Goal: Task Accomplishment & Management: Manage account settings

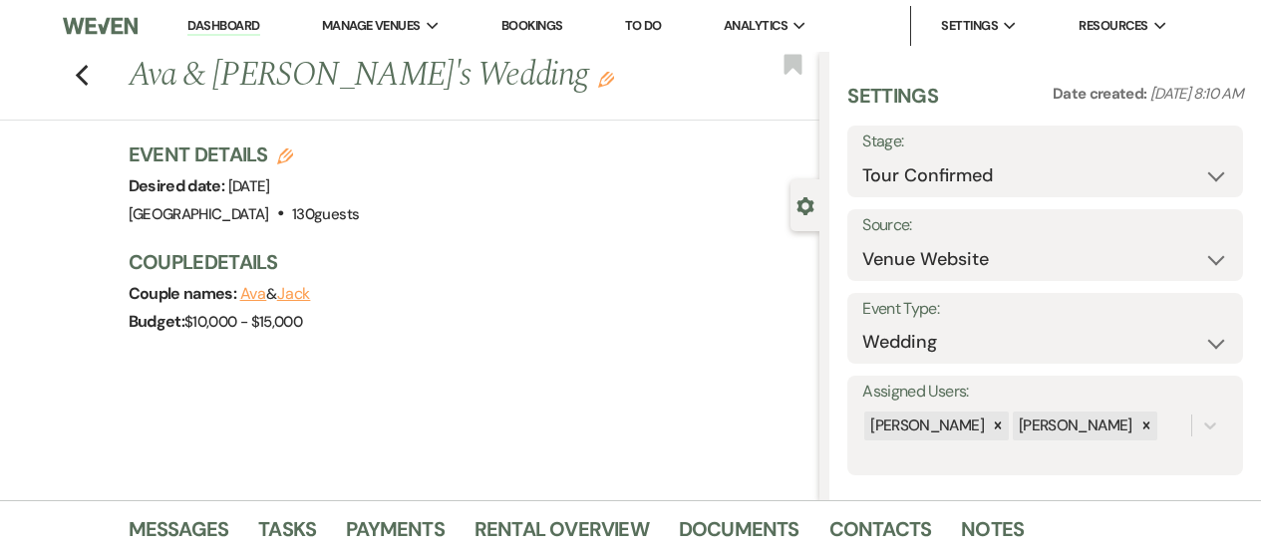
select select "4"
select select "5"
click at [937, 174] on select "Inquiry Follow Up Tour Requested Tour Confirmed Toured Proposal Sent Booked Lost" at bounding box center [1045, 175] width 366 height 39
select select "5"
click at [862, 156] on select "Inquiry Follow Up Tour Requested Tour Confirmed Toured Proposal Sent Booked Lost" at bounding box center [1045, 175] width 366 height 39
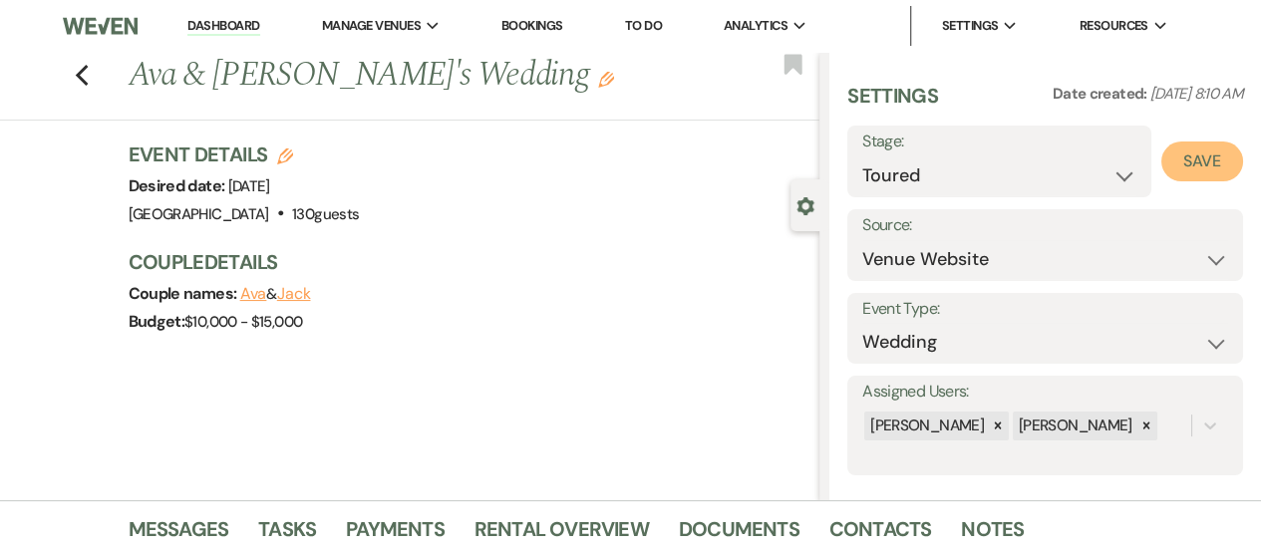
click at [1204, 168] on button "Save" at bounding box center [1202, 162] width 82 height 40
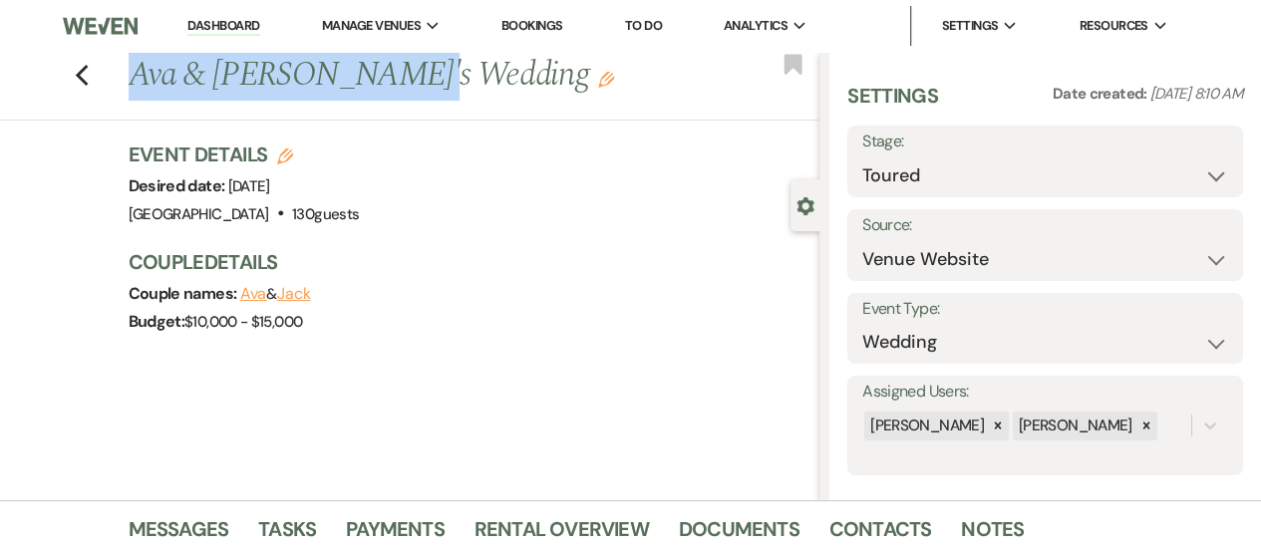
drag, startPoint x: 136, startPoint y: 70, endPoint x: 405, endPoint y: 81, distance: 269.3
click at [405, 81] on h1 "Ava & [PERSON_NAME]'s Wedding Edit" at bounding box center [401, 76] width 545 height 48
copy h1 "Ava & [PERSON_NAME]'s Wedding"
click at [1008, 528] on link "Notes" at bounding box center [992, 535] width 63 height 44
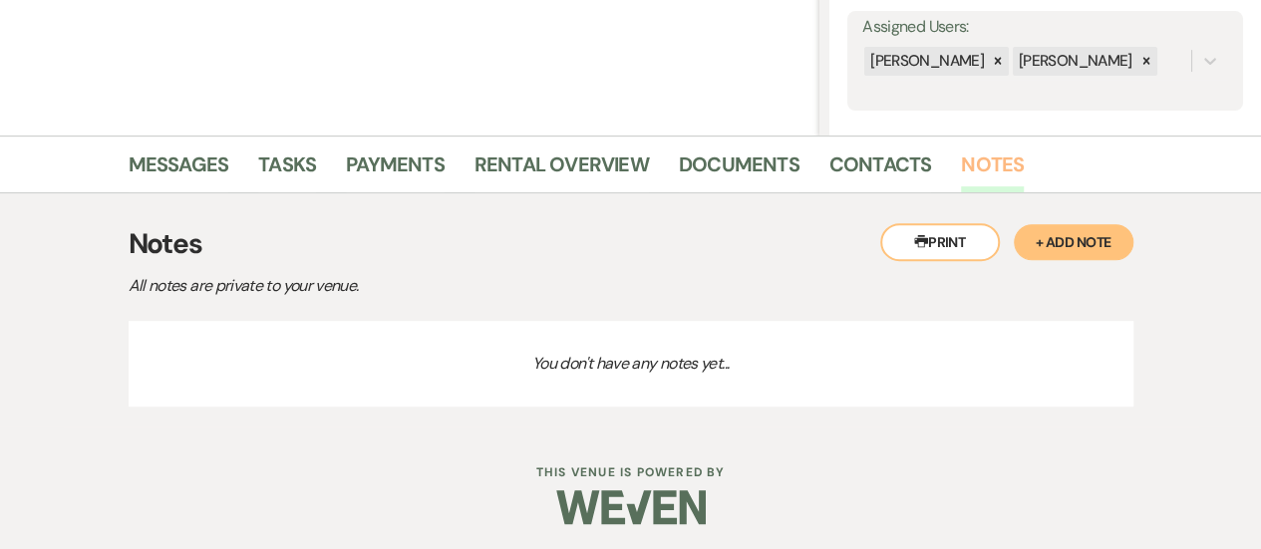
scroll to position [369, 0]
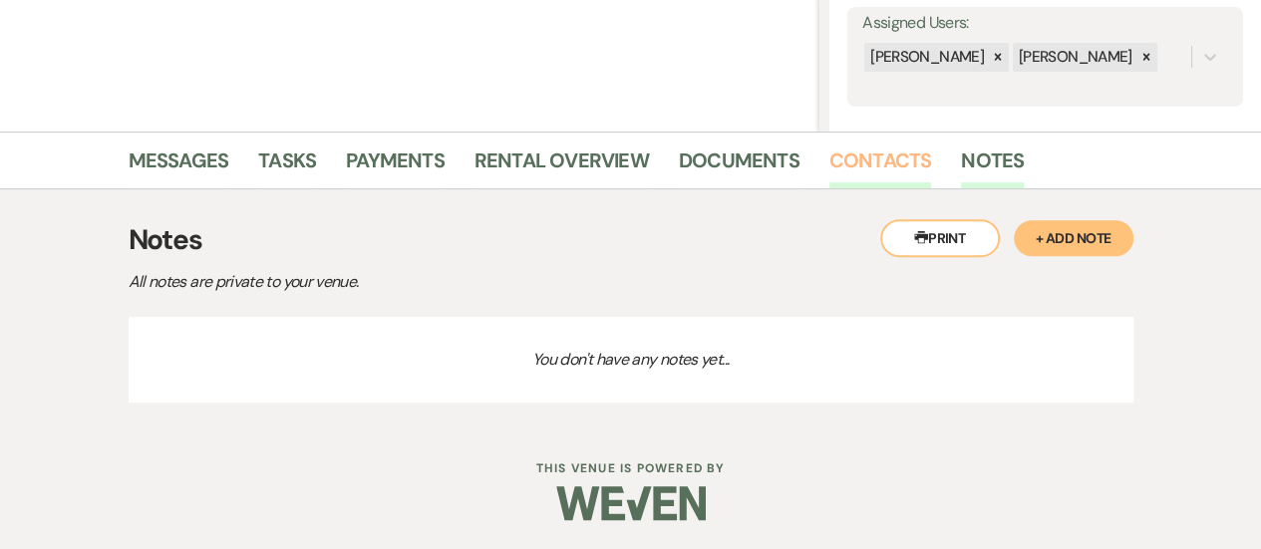
click at [866, 170] on link "Contacts" at bounding box center [880, 167] width 103 height 44
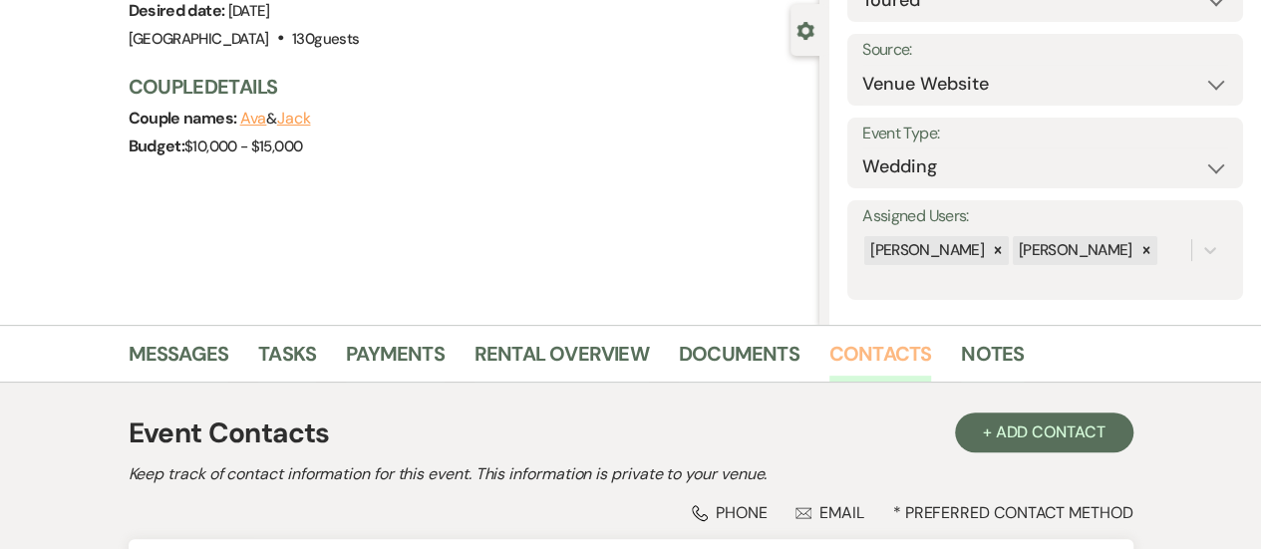
scroll to position [468, 0]
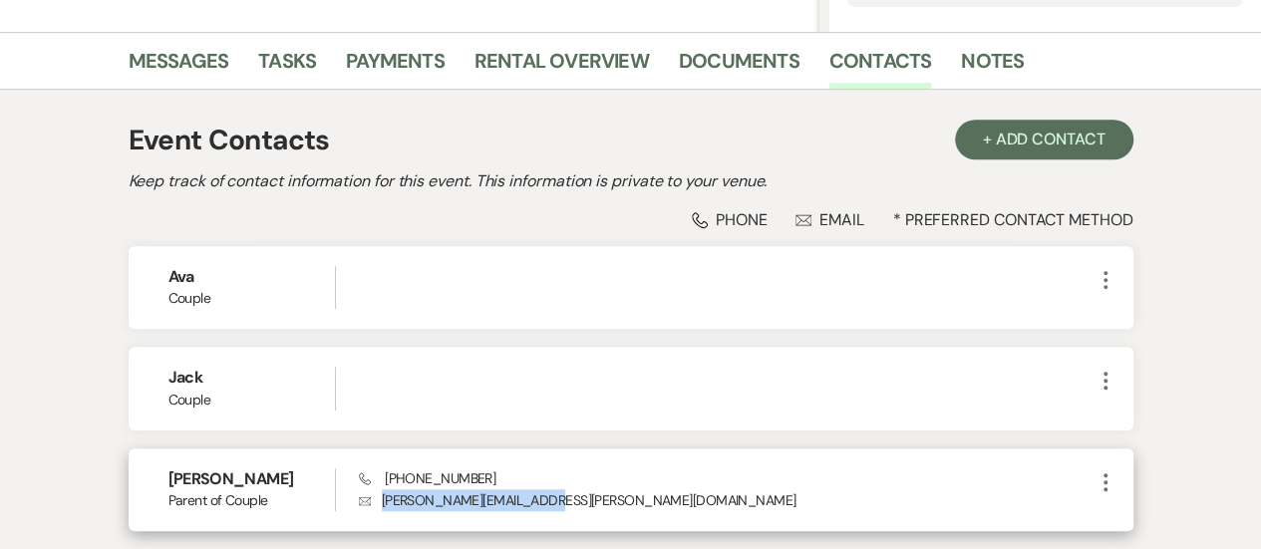
drag, startPoint x: 566, startPoint y: 489, endPoint x: 381, endPoint y: 506, distance: 186.1
click at [381, 506] on p "Envelope [PERSON_NAME][EMAIL_ADDRESS][PERSON_NAME][DOMAIN_NAME]" at bounding box center [726, 500] width 735 height 22
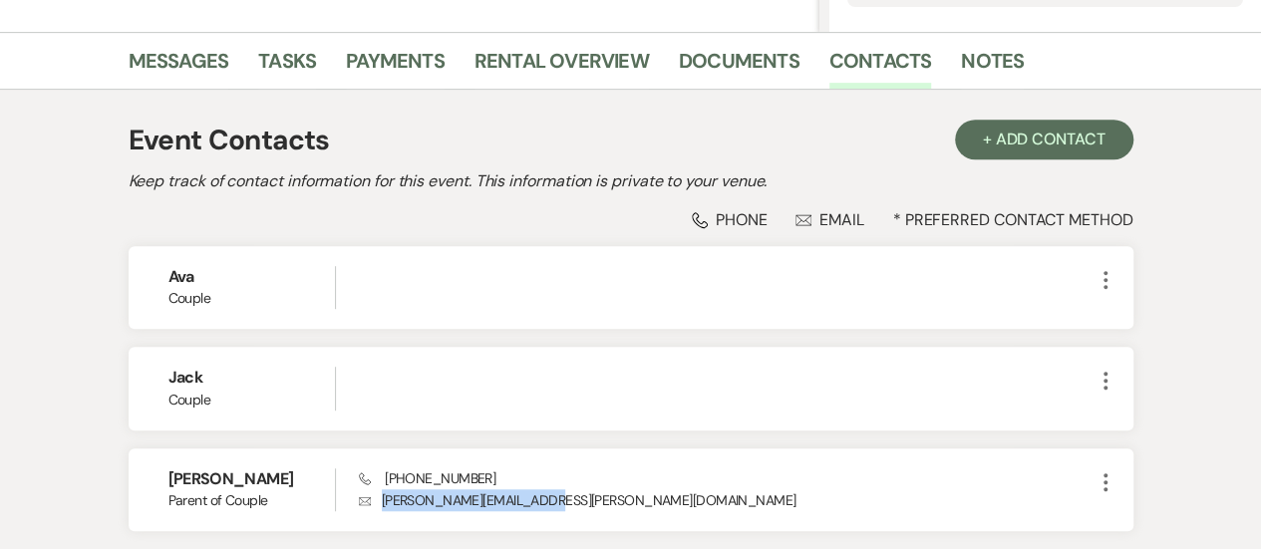
copy p "[PERSON_NAME][EMAIL_ADDRESS][PERSON_NAME][DOMAIN_NAME]"
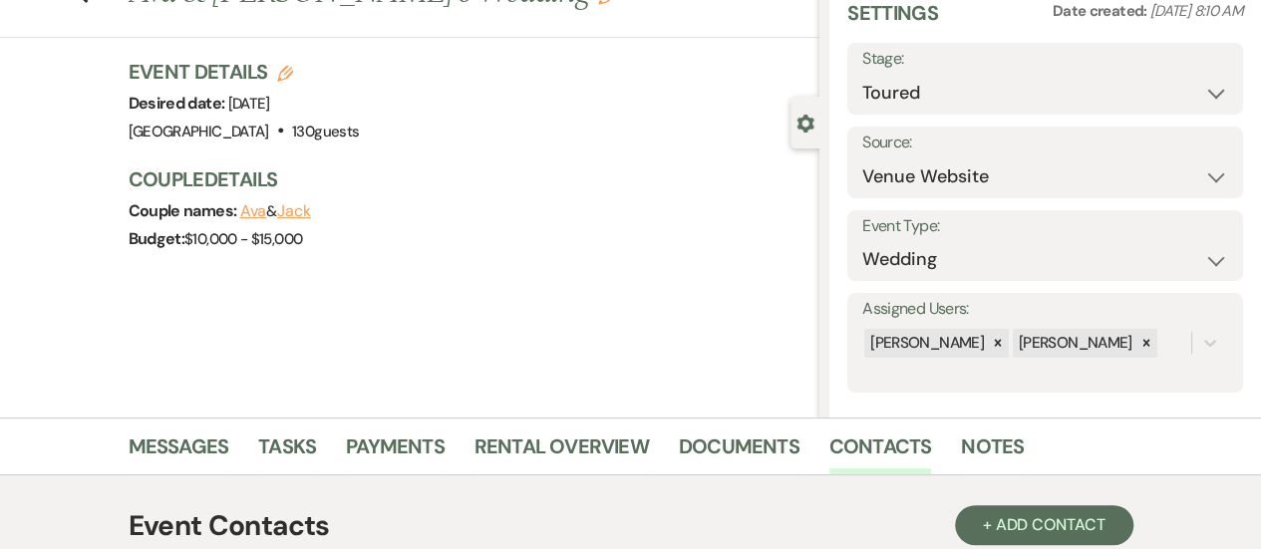
scroll to position [0, 0]
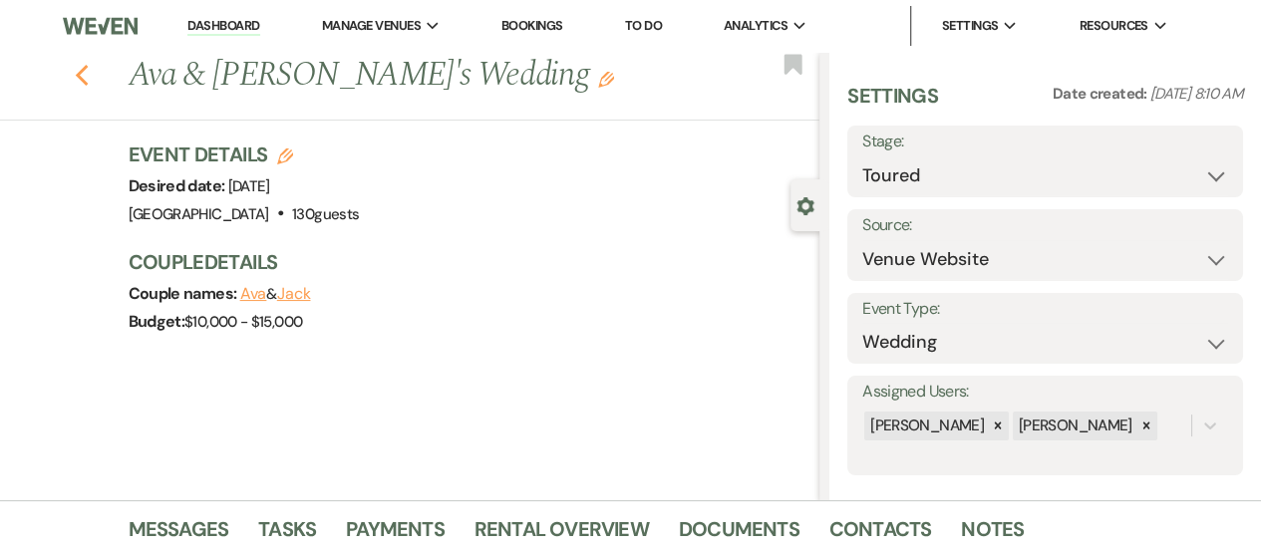
click at [90, 71] on icon "Previous" at bounding box center [82, 76] width 15 height 24
select select "4"
select select "5"
select select "4"
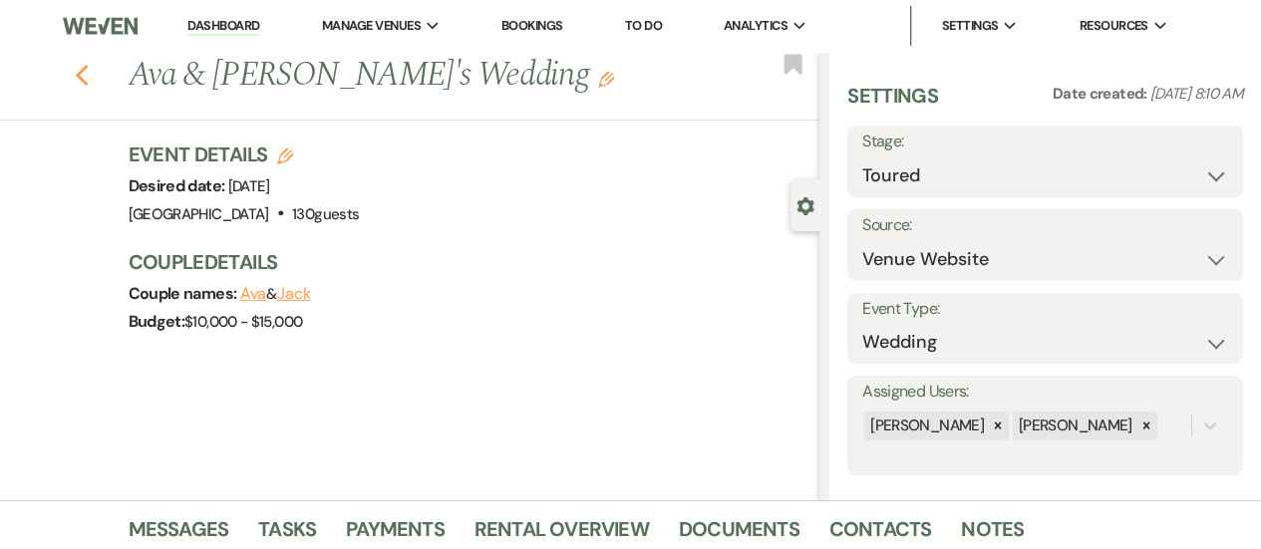
select select "4"
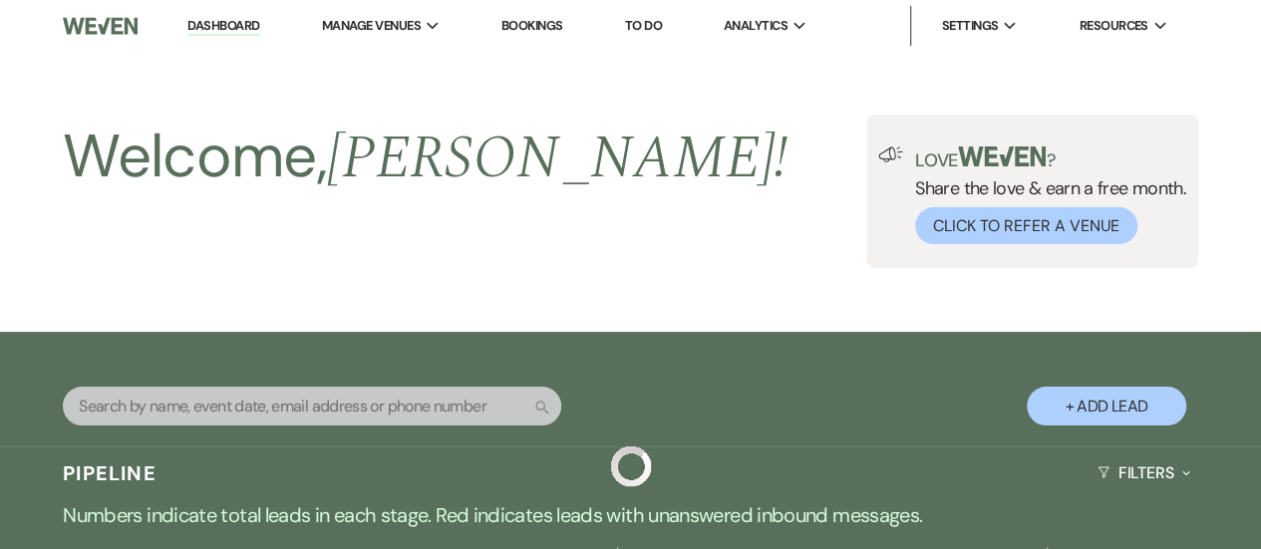
scroll to position [899, 0]
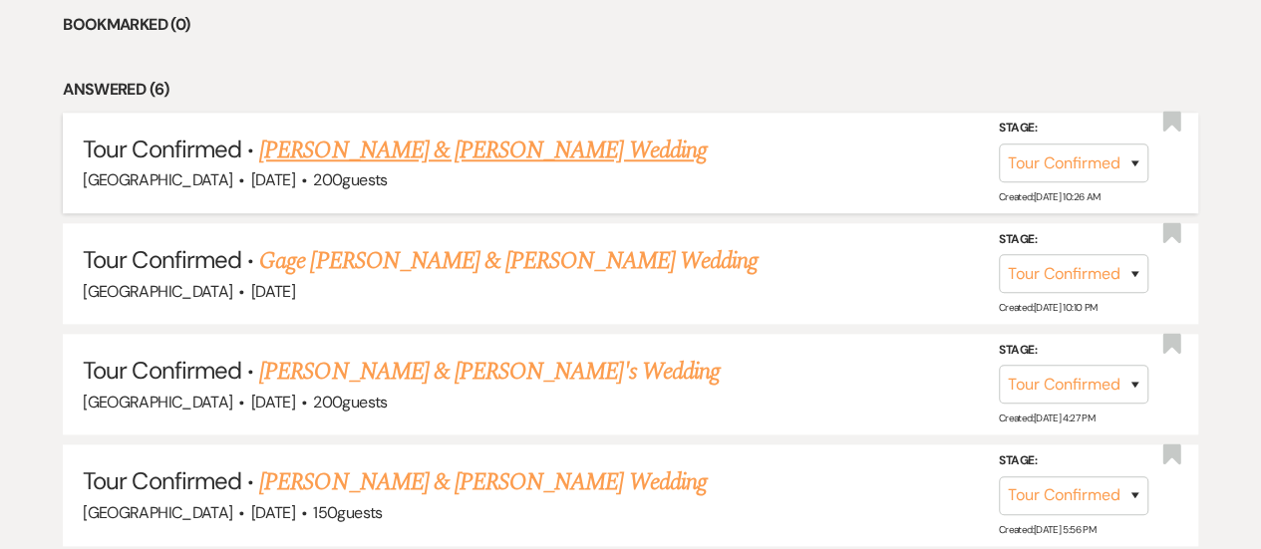
drag, startPoint x: 668, startPoint y: 152, endPoint x: 261, endPoint y: 150, distance: 406.6
click at [261, 150] on h5 "Tour Confirmed · [PERSON_NAME] & [PERSON_NAME] Wedding" at bounding box center [630, 151] width 1095 height 36
copy link "[PERSON_NAME] & [PERSON_NAME] Wedding"
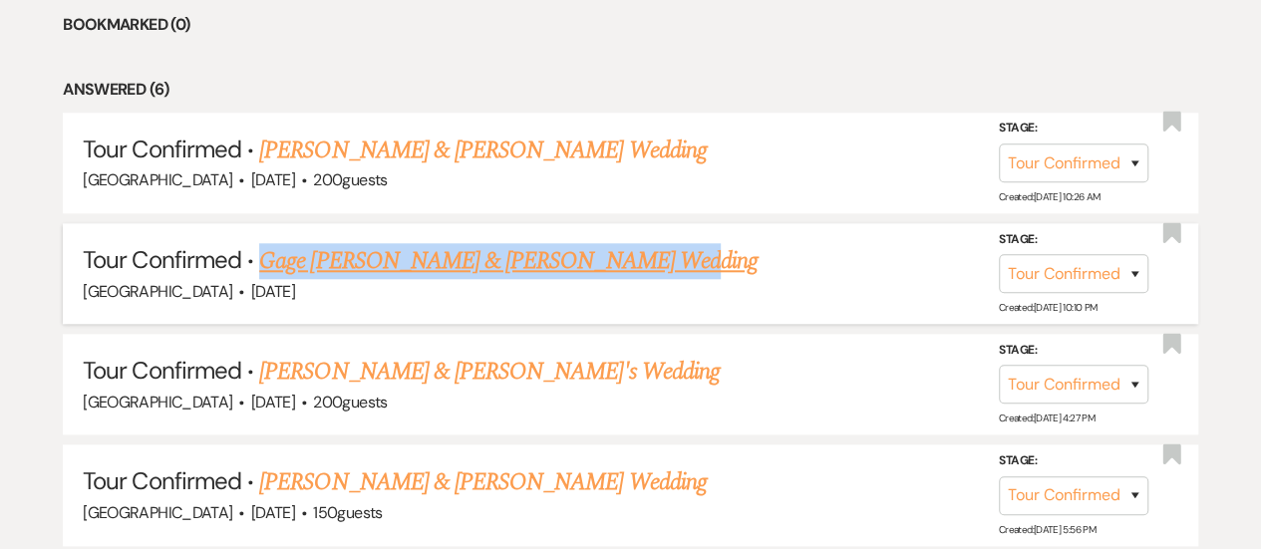
drag, startPoint x: 679, startPoint y: 252, endPoint x: 259, endPoint y: 248, distance: 419.6
click at [259, 248] on h5 "Tour Confirmed · Gage [PERSON_NAME] & [PERSON_NAME] Wedding" at bounding box center [630, 261] width 1095 height 36
copy link "Gage [PERSON_NAME] & [PERSON_NAME] Wedding"
click at [371, 260] on link "Gage [PERSON_NAME] & [PERSON_NAME] Wedding" at bounding box center [508, 261] width 498 height 36
select select "4"
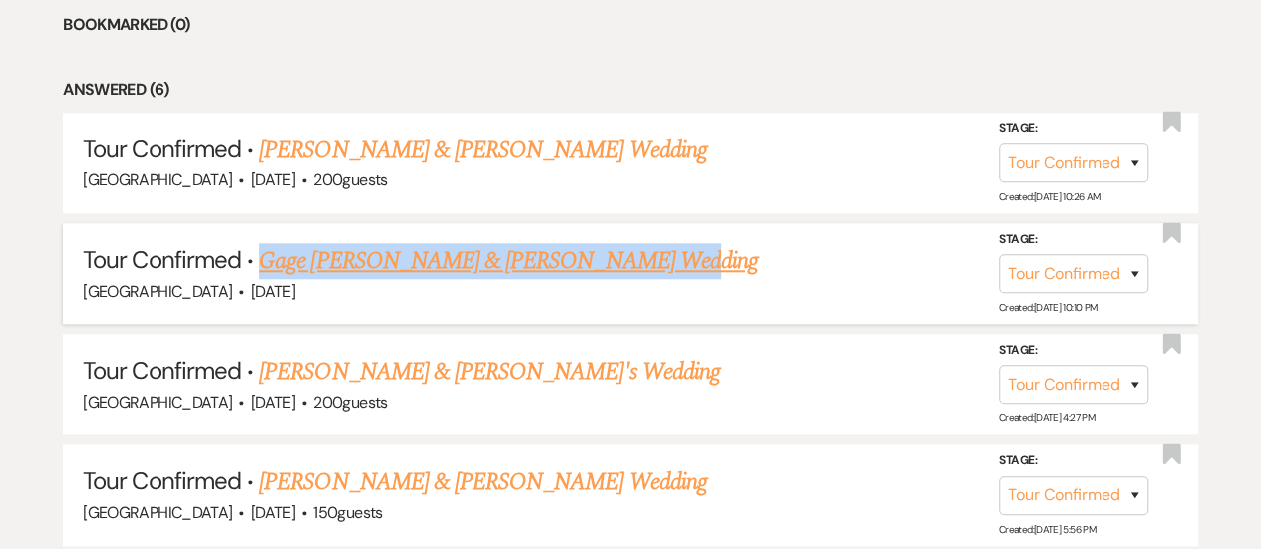
select select "5"
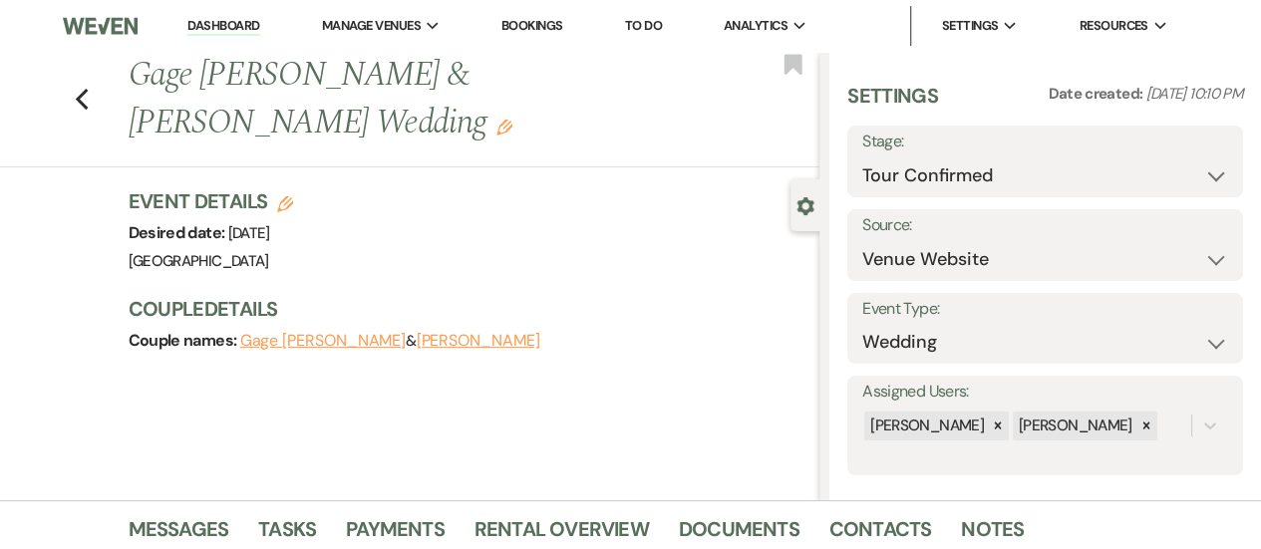
click at [427, 333] on button "[PERSON_NAME]" at bounding box center [479, 341] width 124 height 16
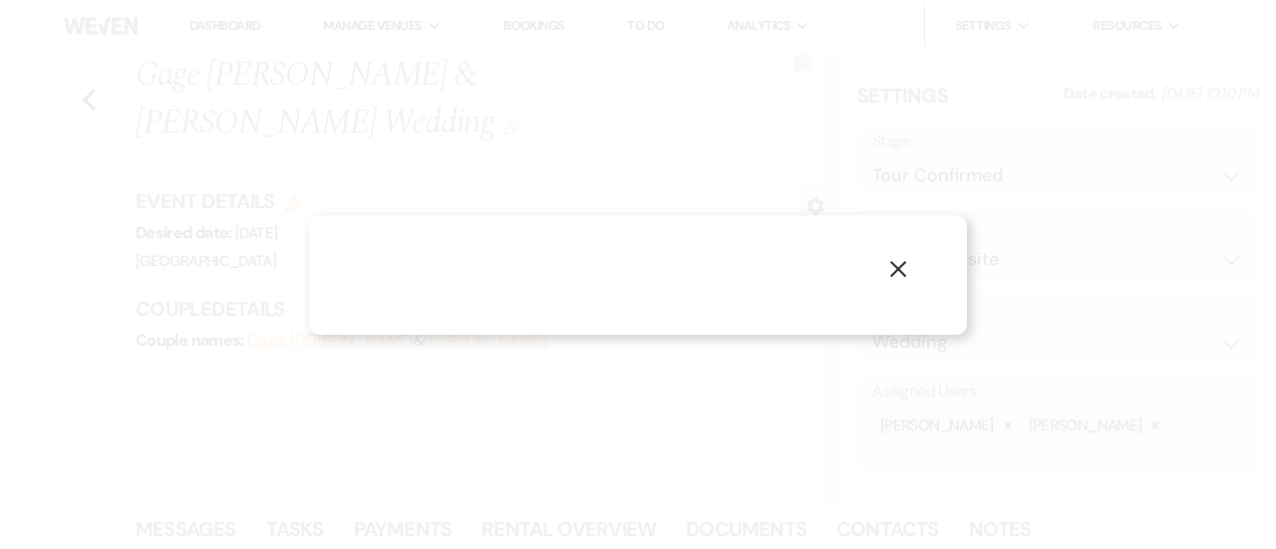
select select "1"
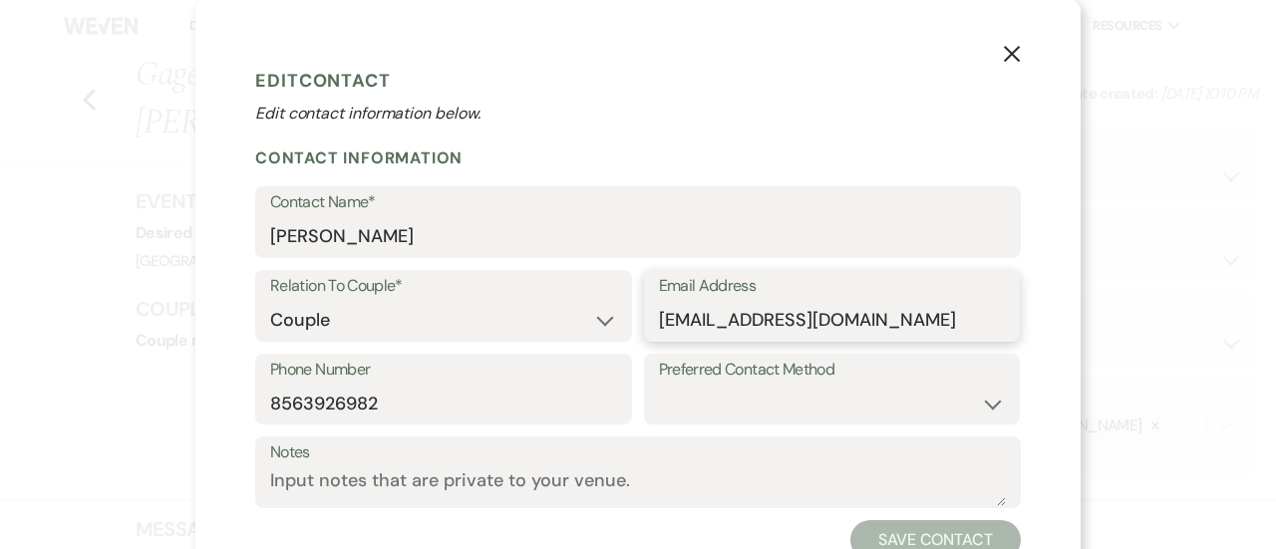
click at [857, 321] on input "[EMAIL_ADDRESS][DOMAIN_NAME]" at bounding box center [832, 320] width 347 height 39
click at [333, 396] on input "8563926982" at bounding box center [443, 403] width 347 height 39
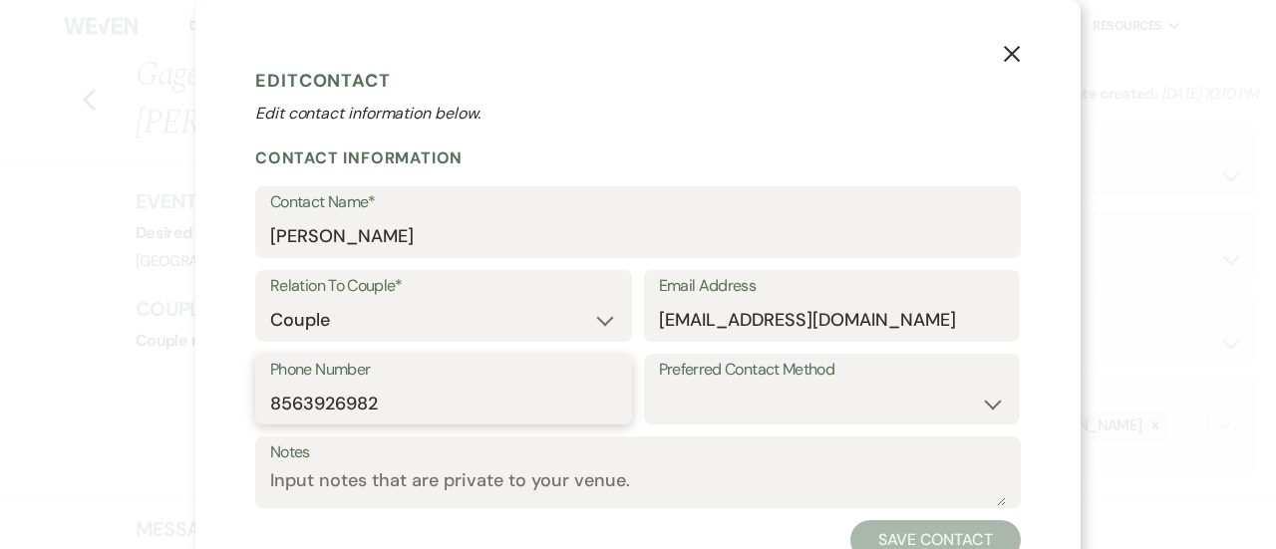
click at [333, 396] on input "8563926982" at bounding box center [443, 403] width 347 height 39
click at [1004, 54] on use "button" at bounding box center [1012, 54] width 16 height 16
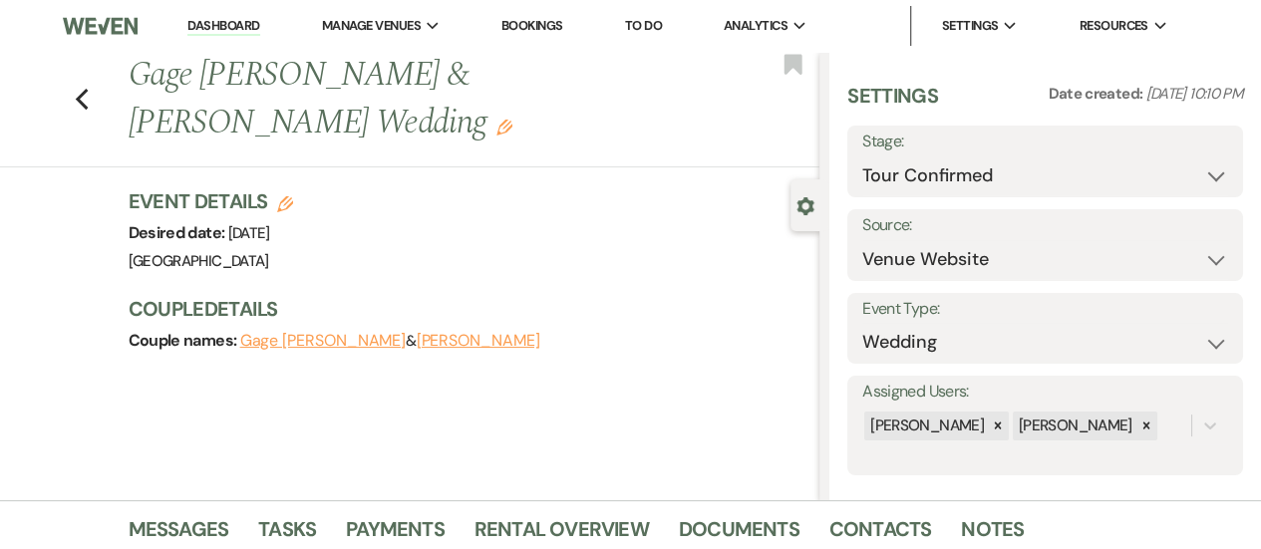
click at [302, 333] on button "Gage [PERSON_NAME]" at bounding box center [323, 341] width 166 height 16
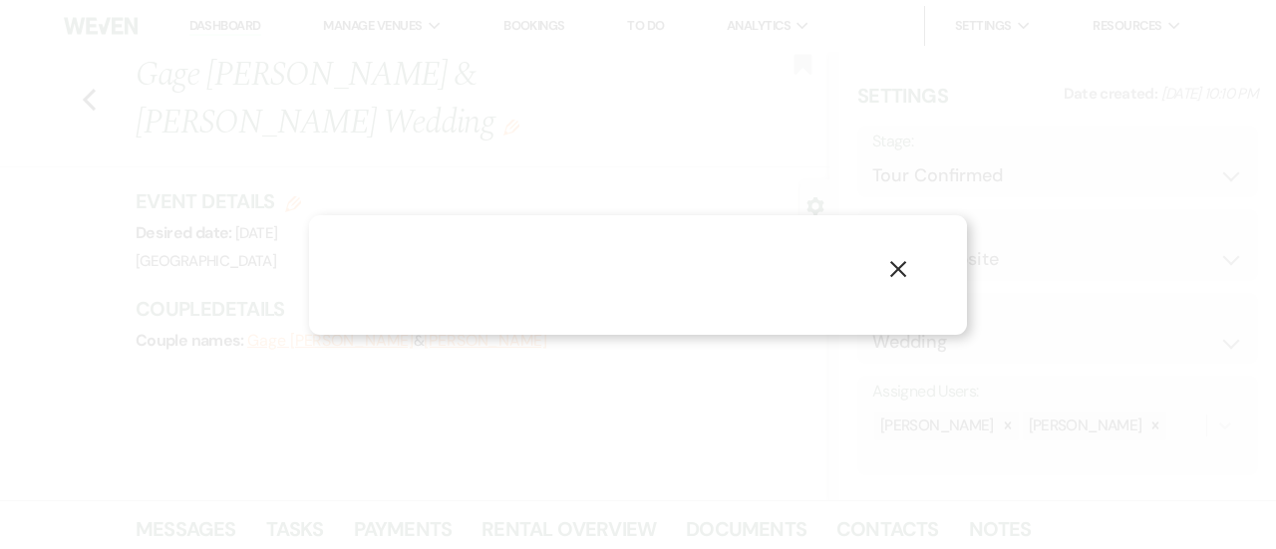
select select "1"
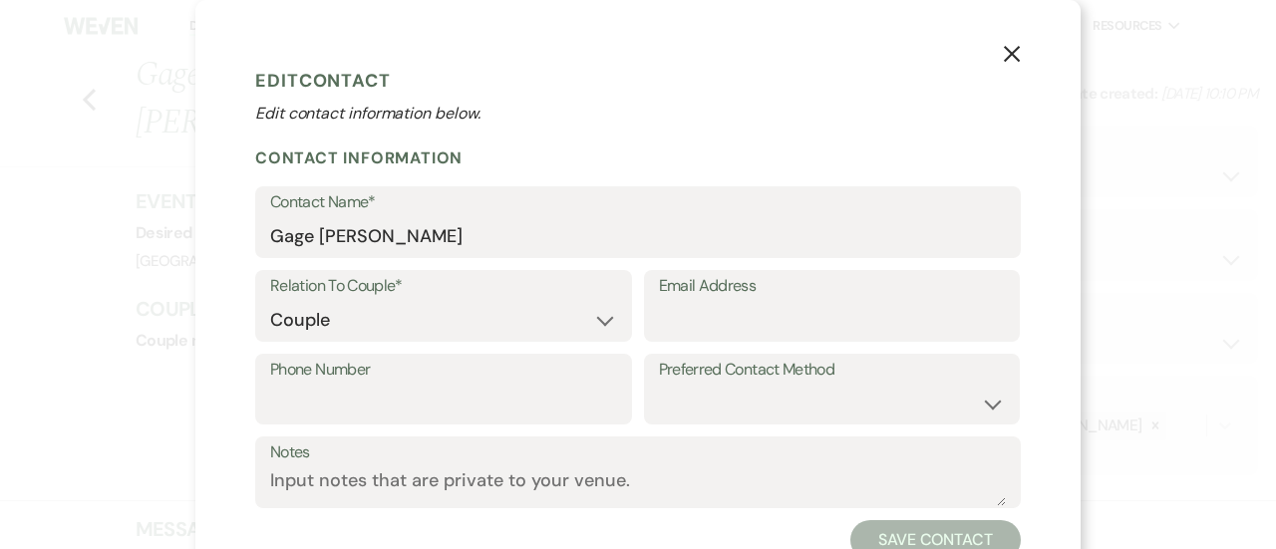
click at [1012, 53] on icon "X" at bounding box center [1012, 54] width 18 height 18
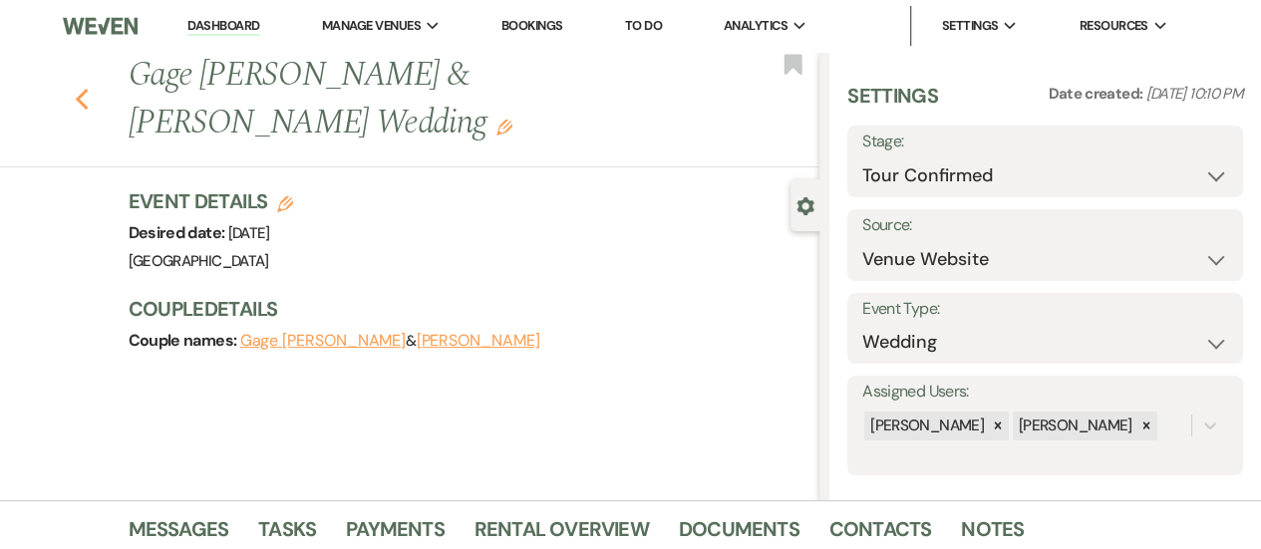
click at [84, 88] on icon "Previous" at bounding box center [82, 100] width 15 height 24
select select "4"
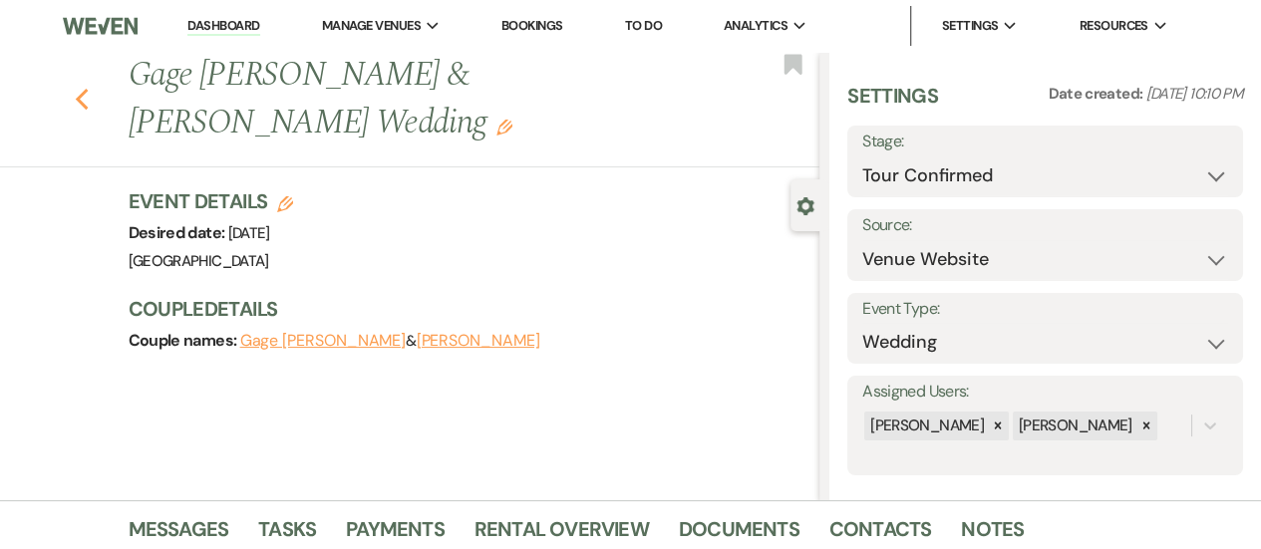
select select "4"
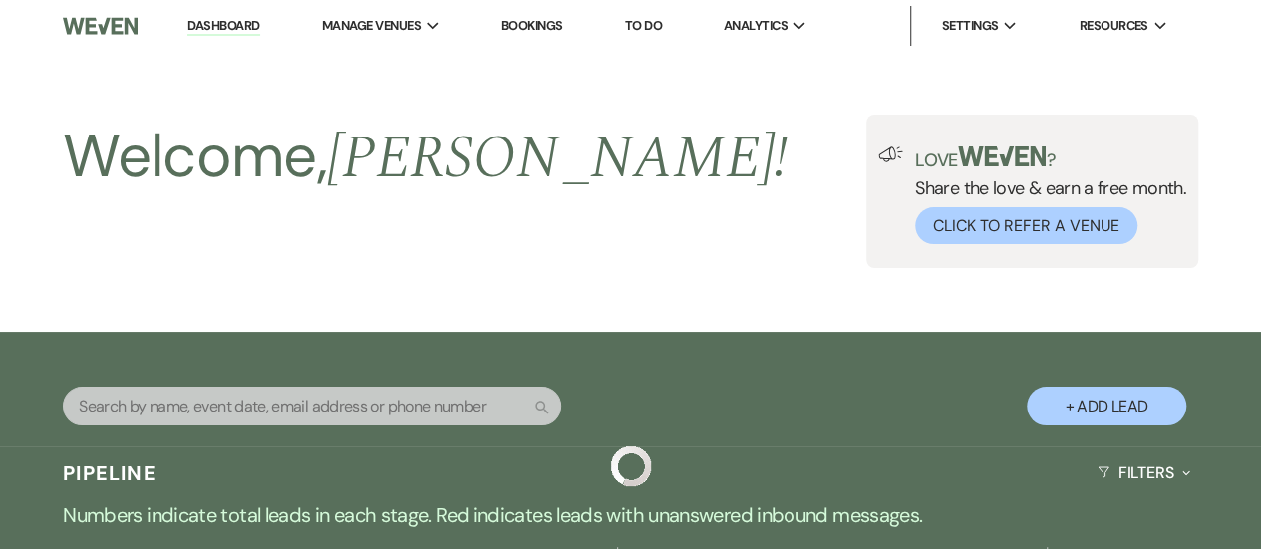
scroll to position [899, 0]
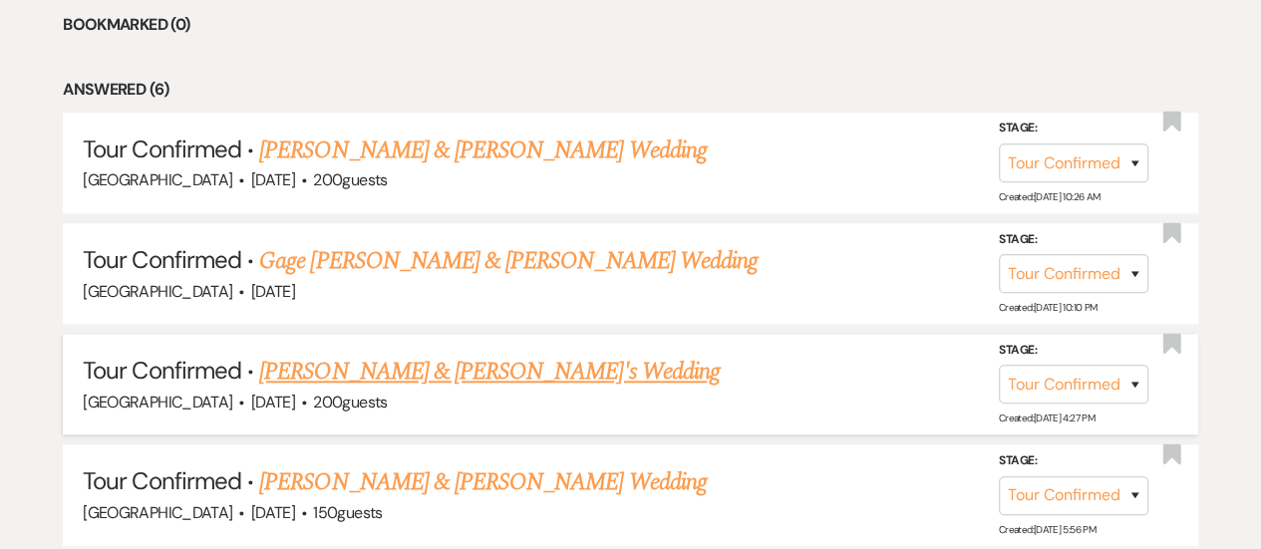
click at [474, 372] on link "[PERSON_NAME] & [PERSON_NAME]'s Wedding" at bounding box center [489, 372] width 460 height 36
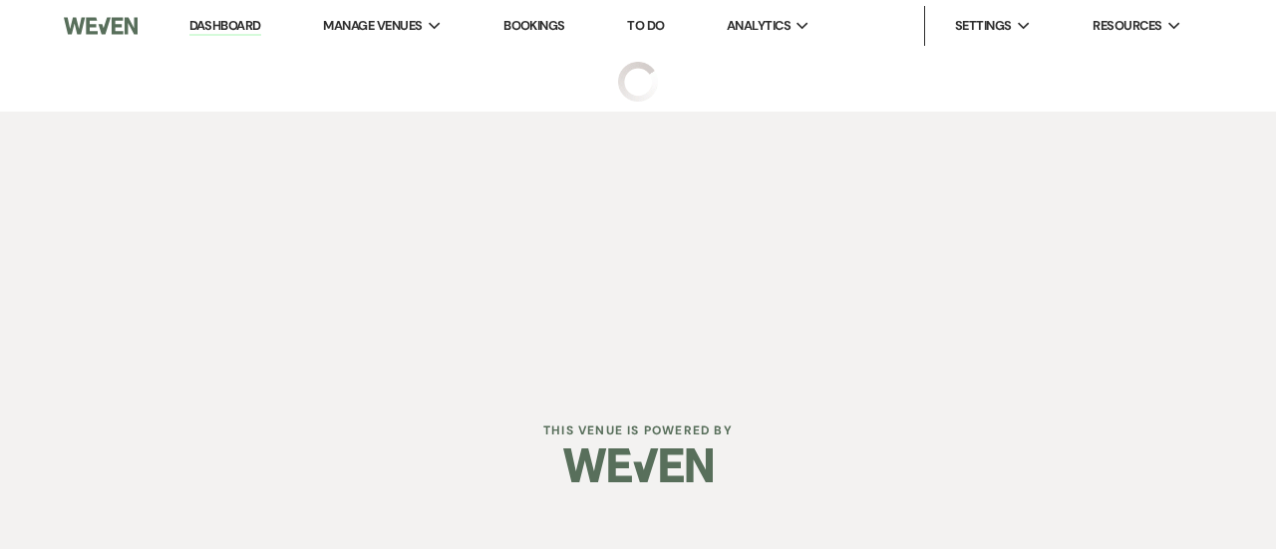
select select "4"
select select "5"
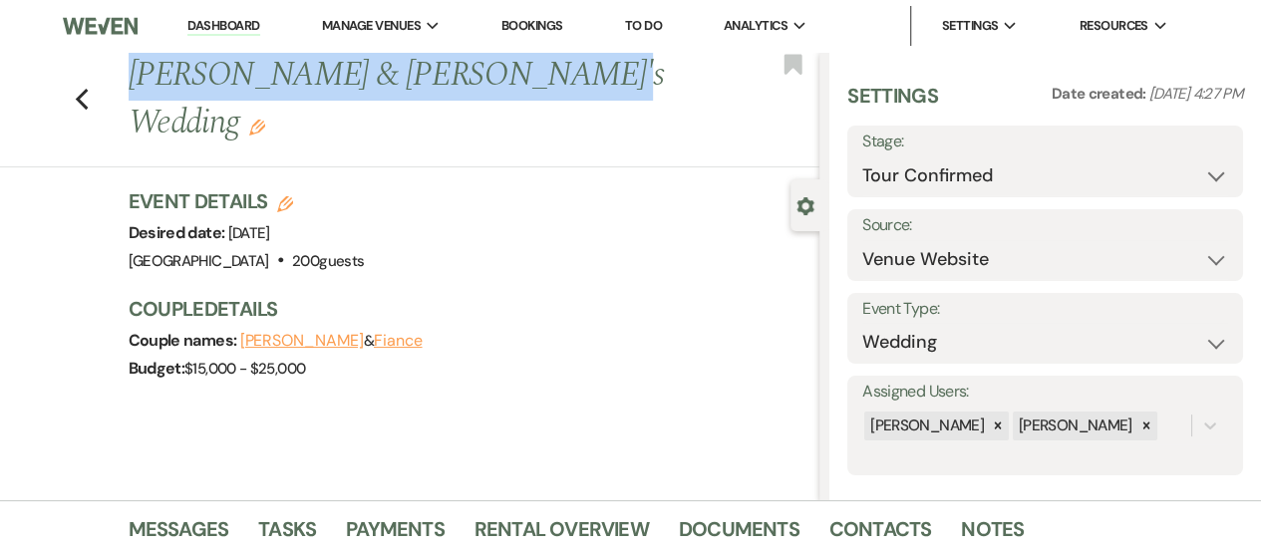
drag, startPoint x: 540, startPoint y: 85, endPoint x: 143, endPoint y: 69, distance: 398.0
click at [143, 69] on h1 "[PERSON_NAME] & [PERSON_NAME]'s Wedding Edit" at bounding box center [401, 99] width 545 height 95
copy h1 "[PERSON_NAME] & [PERSON_NAME]'s Wedding"
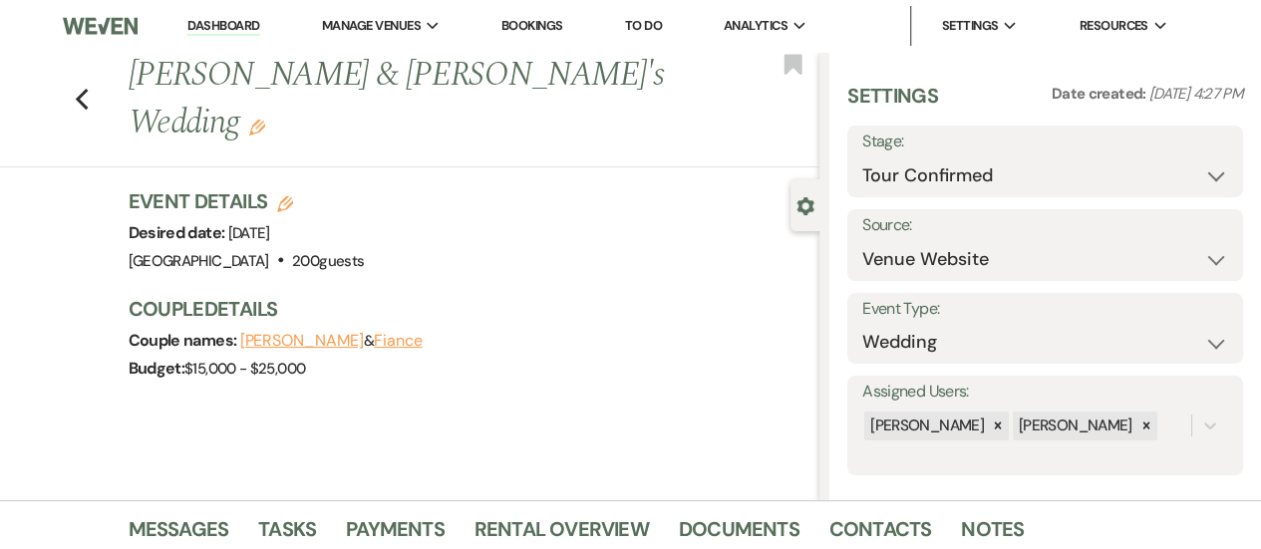
click at [269, 295] on h3 "Couple Details" at bounding box center [465, 309] width 672 height 28
click at [291, 333] on button "[PERSON_NAME]" at bounding box center [302, 341] width 124 height 16
select select "1"
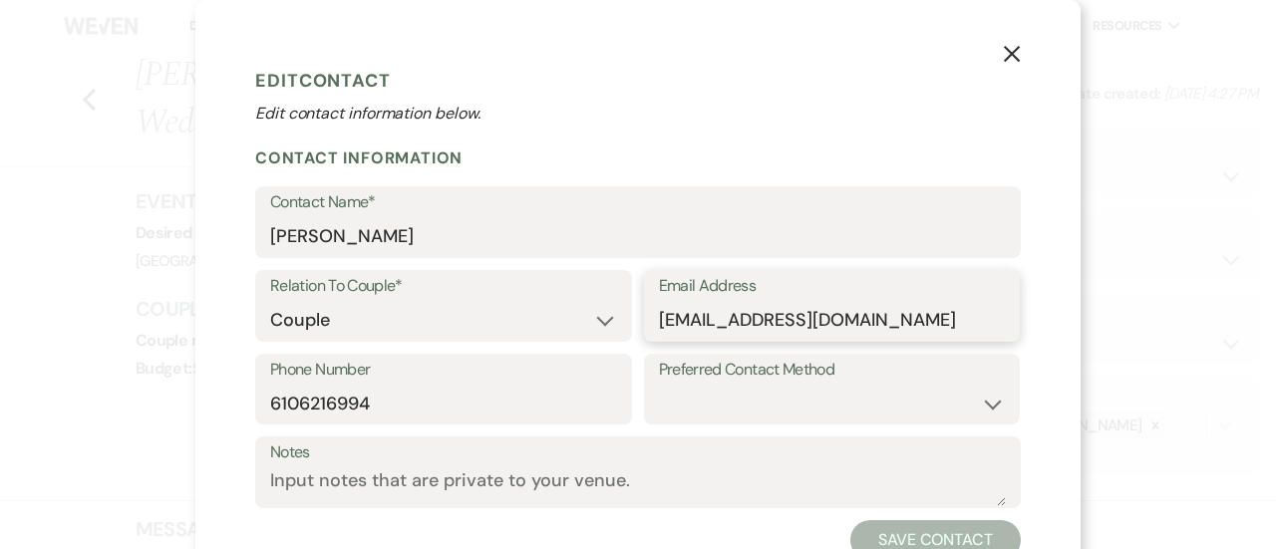
click at [668, 320] on input "[EMAIL_ADDRESS][DOMAIN_NAME]" at bounding box center [832, 320] width 347 height 39
click at [321, 389] on input "6106216994" at bounding box center [443, 403] width 347 height 39
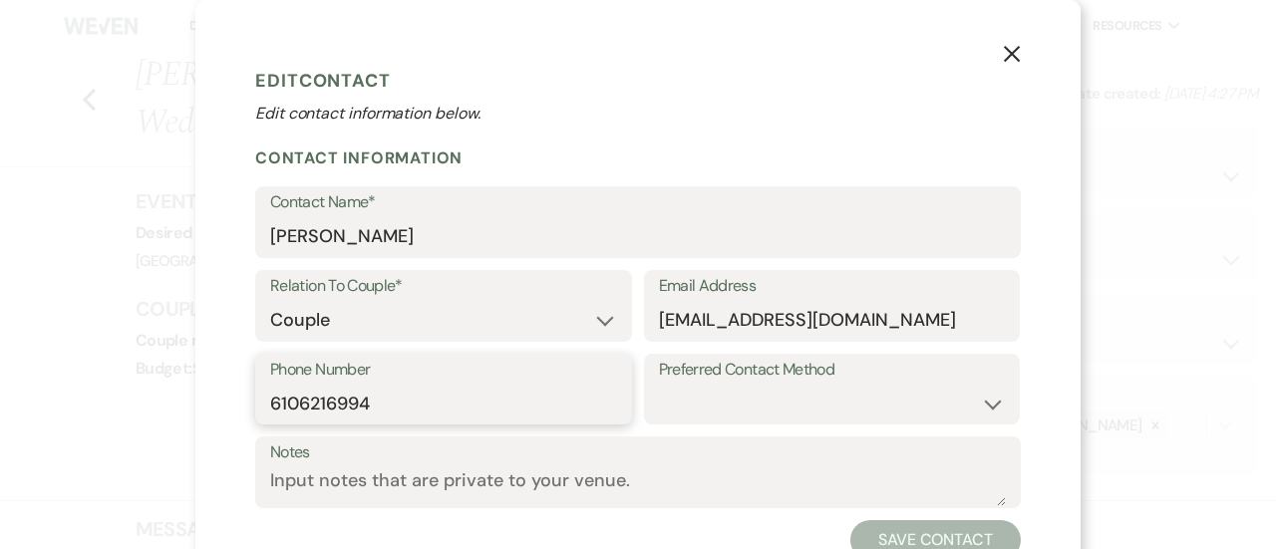
click at [321, 389] on input "6106216994" at bounding box center [443, 403] width 347 height 39
click at [126, 225] on div "X Edit Contact Edit contact information below. Contact Information Contact Name…" at bounding box center [638, 274] width 1276 height 549
click at [1007, 49] on icon "X" at bounding box center [1012, 54] width 18 height 18
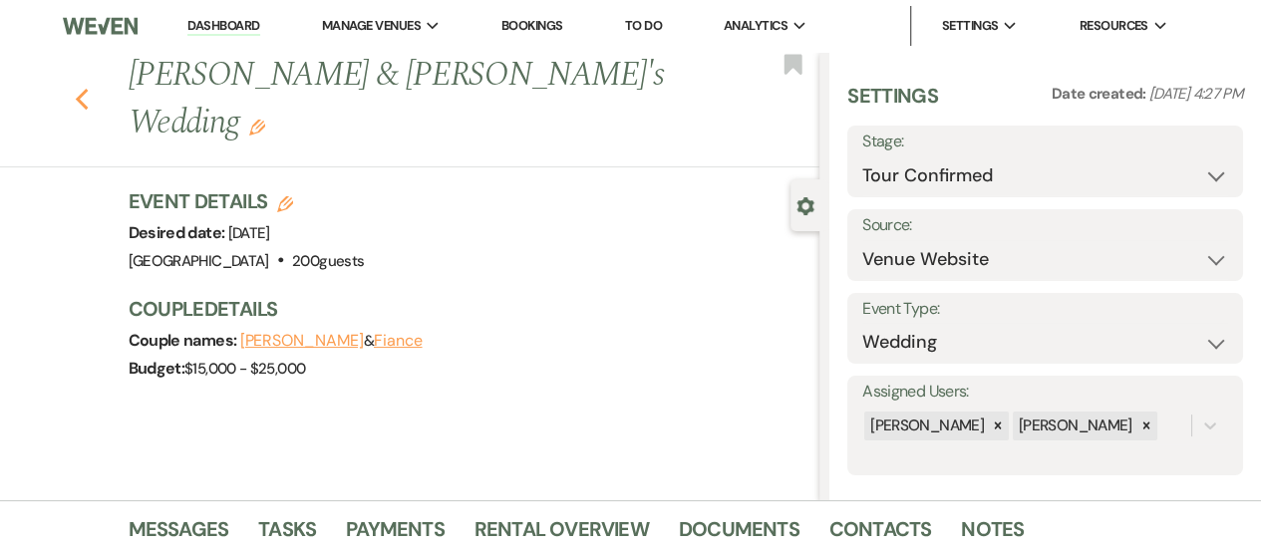
click at [90, 88] on icon "Previous" at bounding box center [82, 100] width 15 height 24
select select "4"
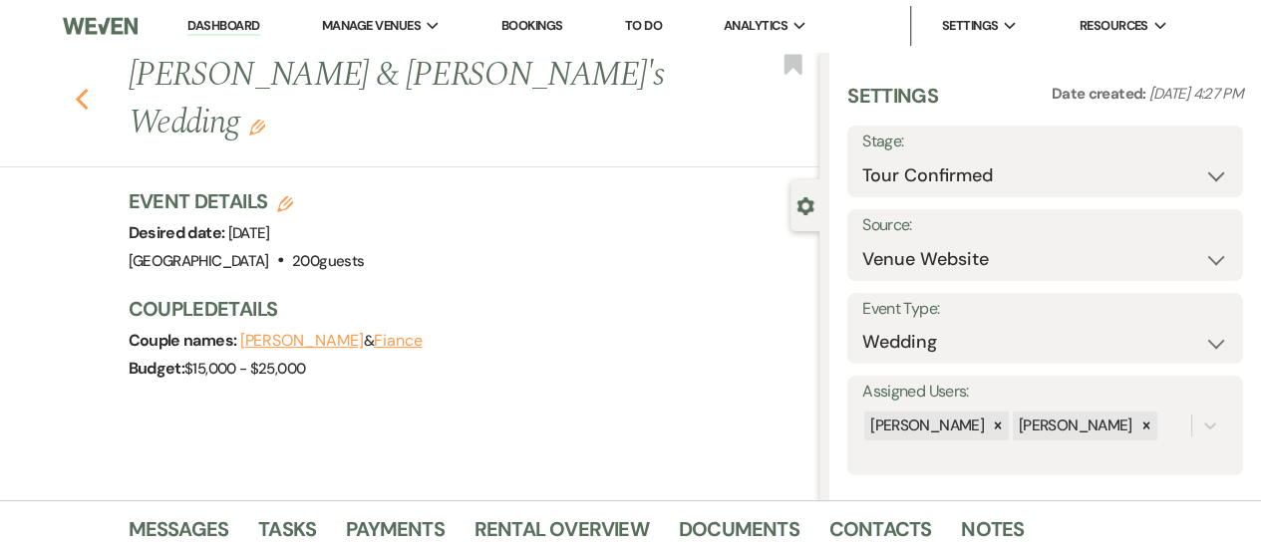
select select "4"
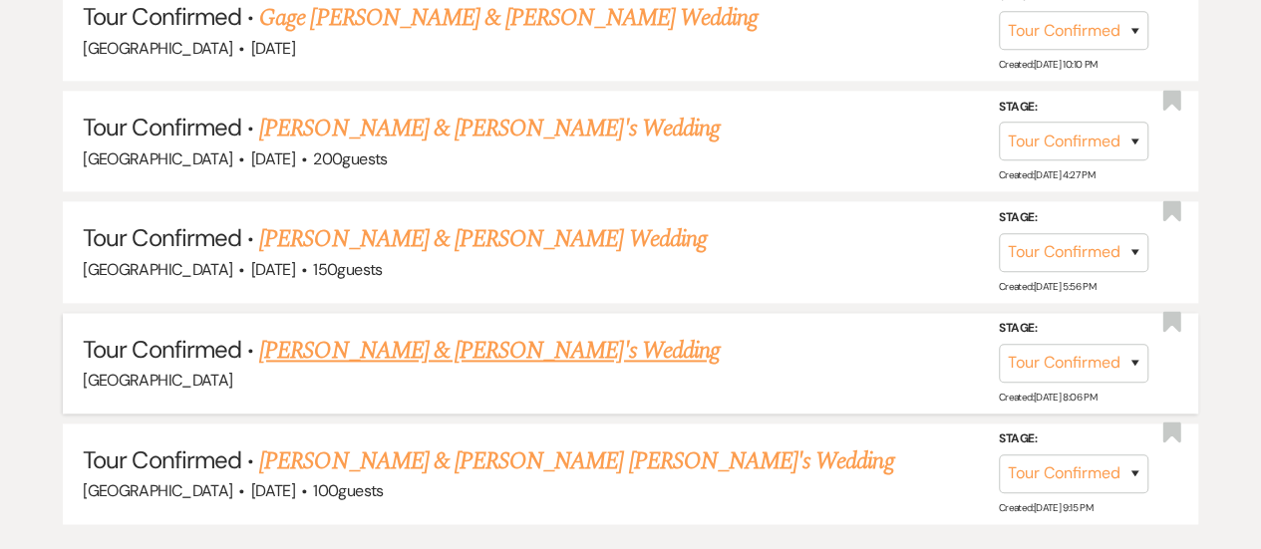
scroll to position [1198, 0]
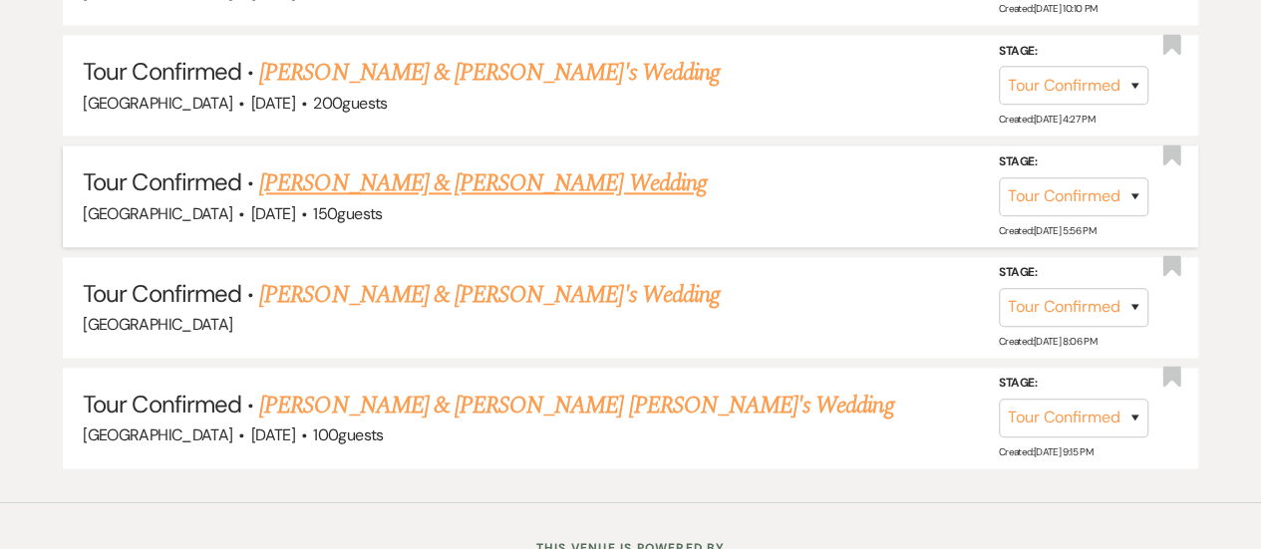
click at [566, 178] on link "[PERSON_NAME] & [PERSON_NAME] Wedding" at bounding box center [482, 183] width 446 height 36
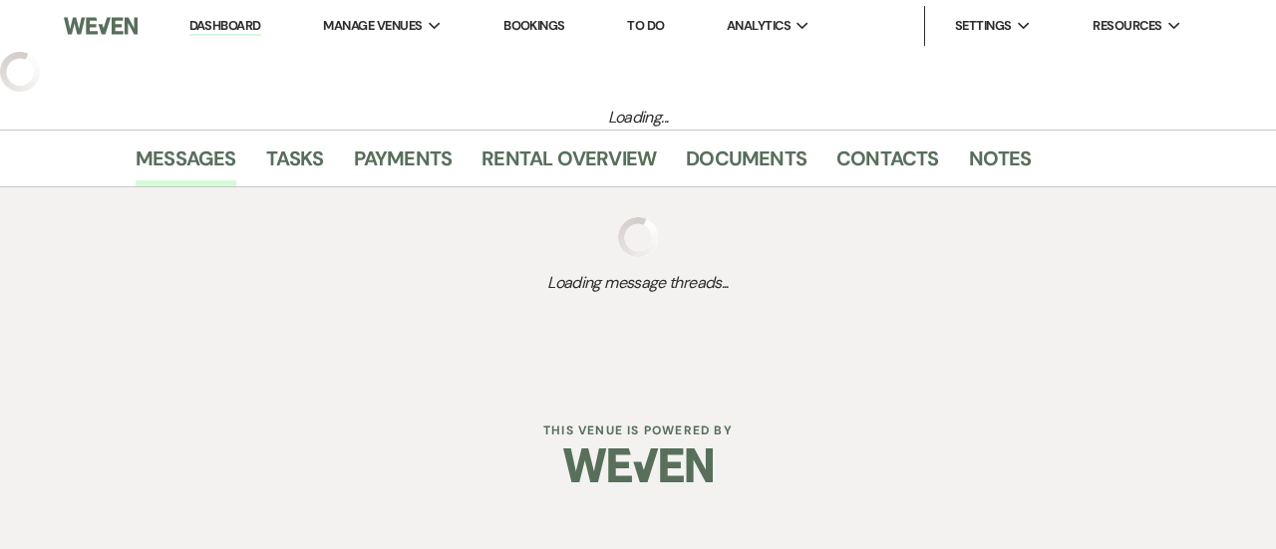
select select "4"
select select "5"
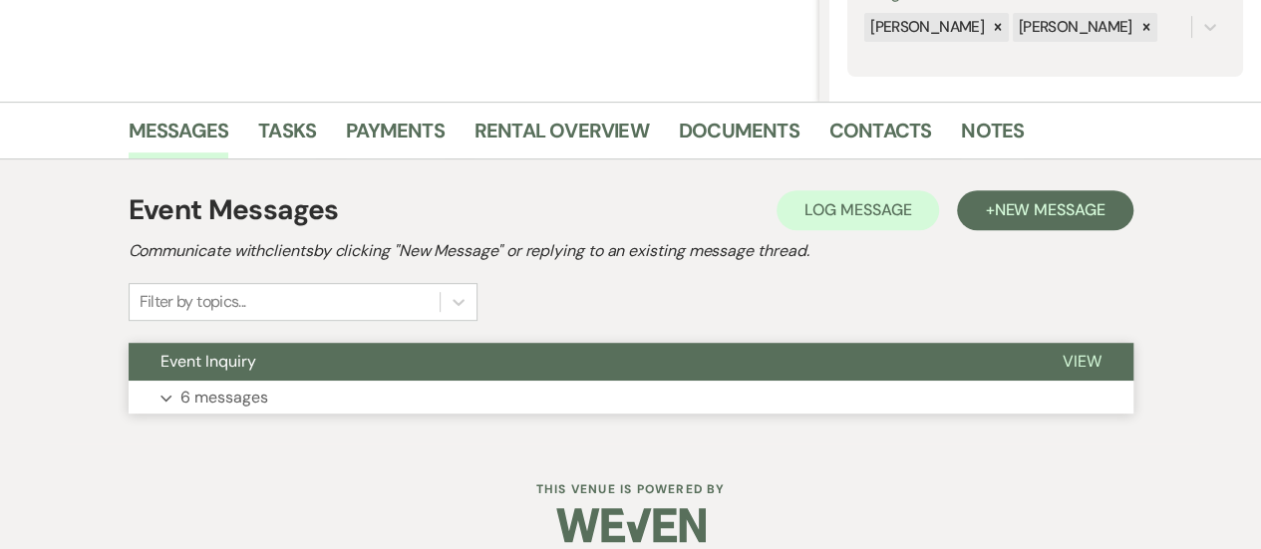
click at [484, 376] on button "Event Inquiry" at bounding box center [580, 362] width 902 height 38
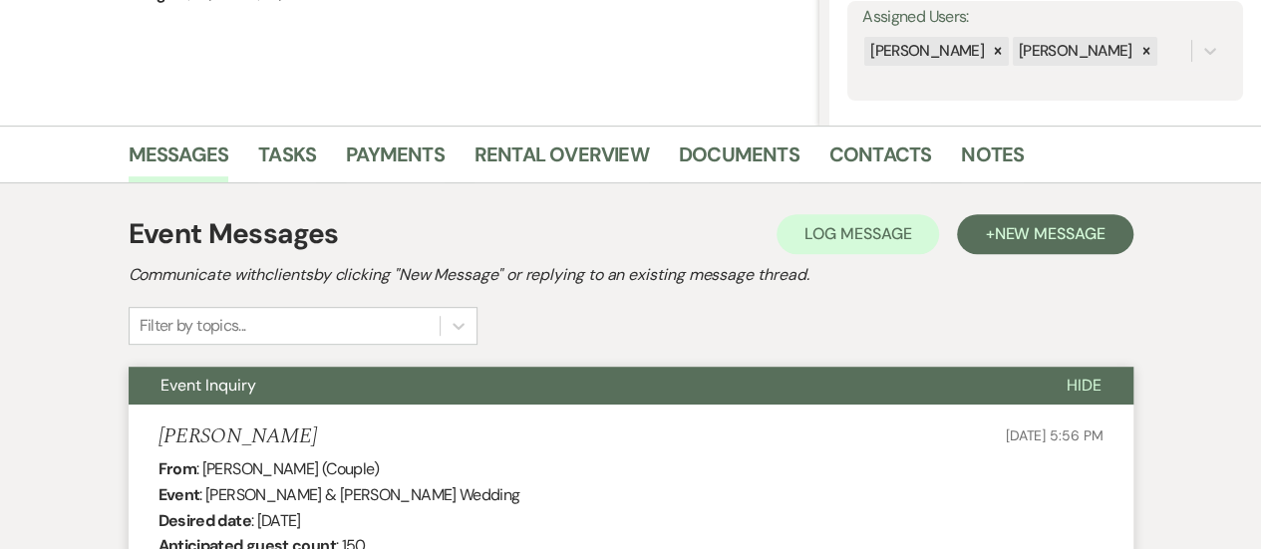
scroll to position [32, 0]
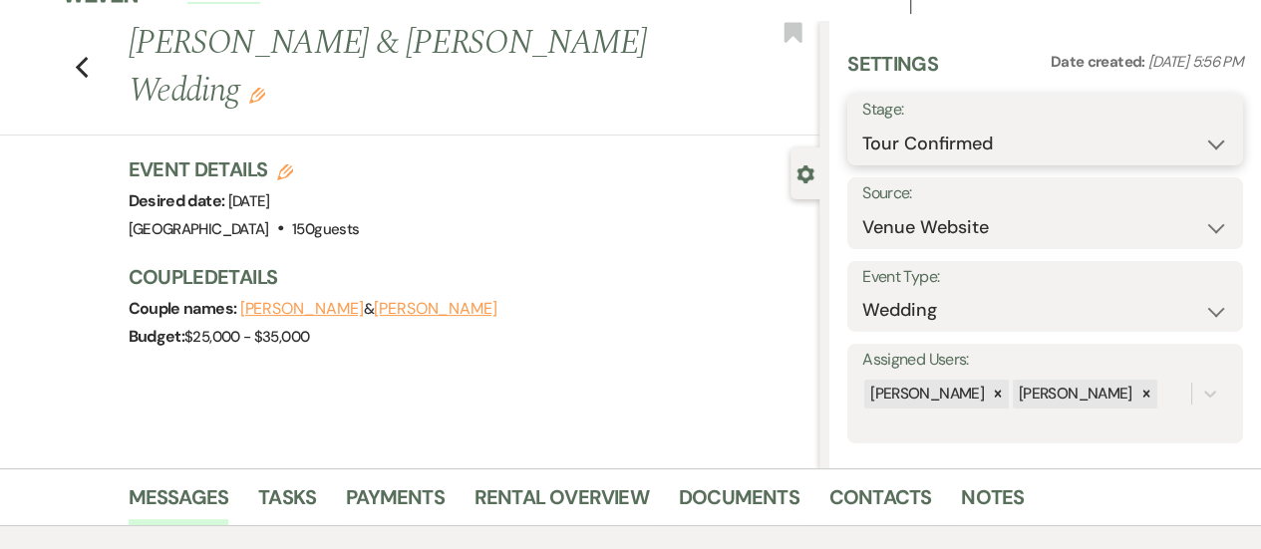
click at [961, 131] on select "Inquiry Follow Up Tour Requested Tour Confirmed Toured Proposal Sent Booked Lost" at bounding box center [1045, 144] width 366 height 39
select select "5"
click at [862, 125] on select "Inquiry Follow Up Tour Requested Tour Confirmed Toured Proposal Sent Booked Lost" at bounding box center [1045, 144] width 366 height 39
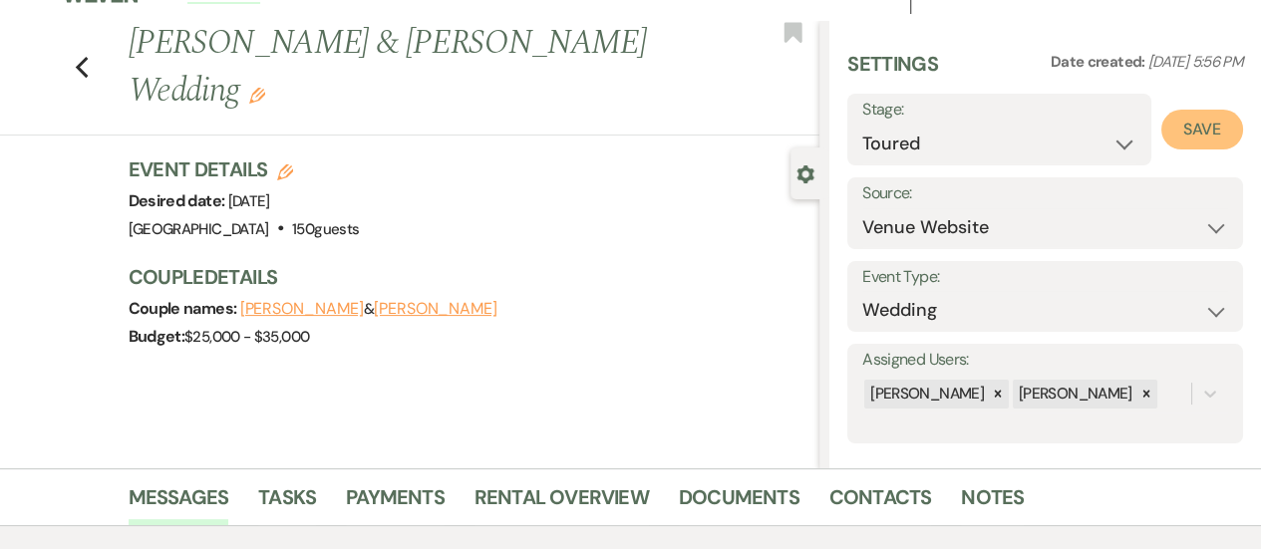
click at [1220, 136] on button "Save" at bounding box center [1202, 130] width 82 height 40
click at [83, 62] on icon "Previous" at bounding box center [82, 68] width 15 height 24
select select "4"
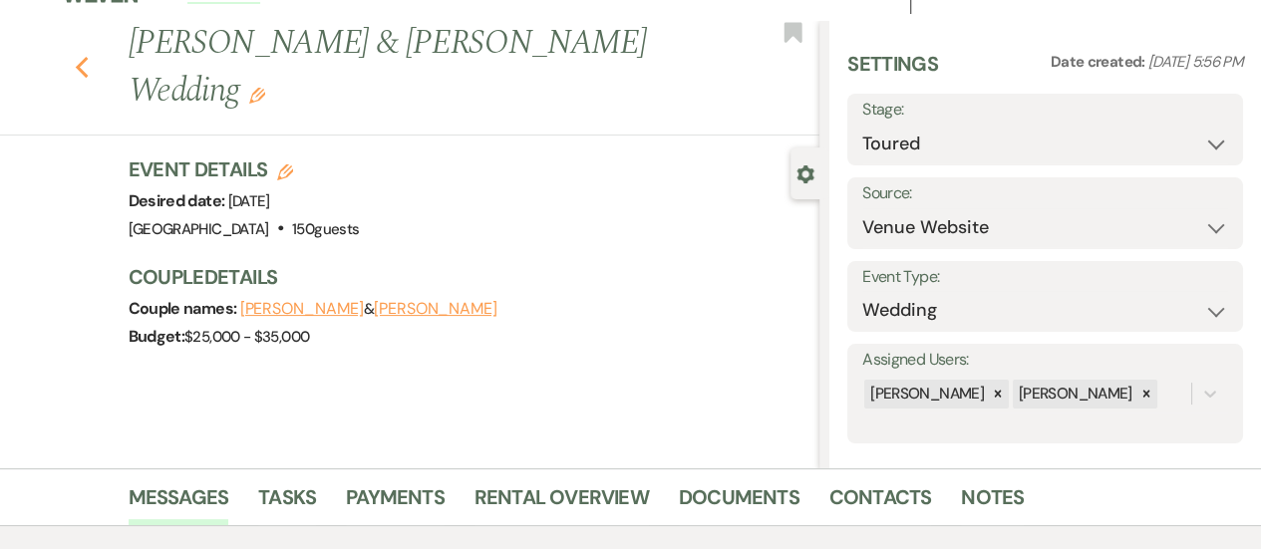
select select "5"
select select "4"
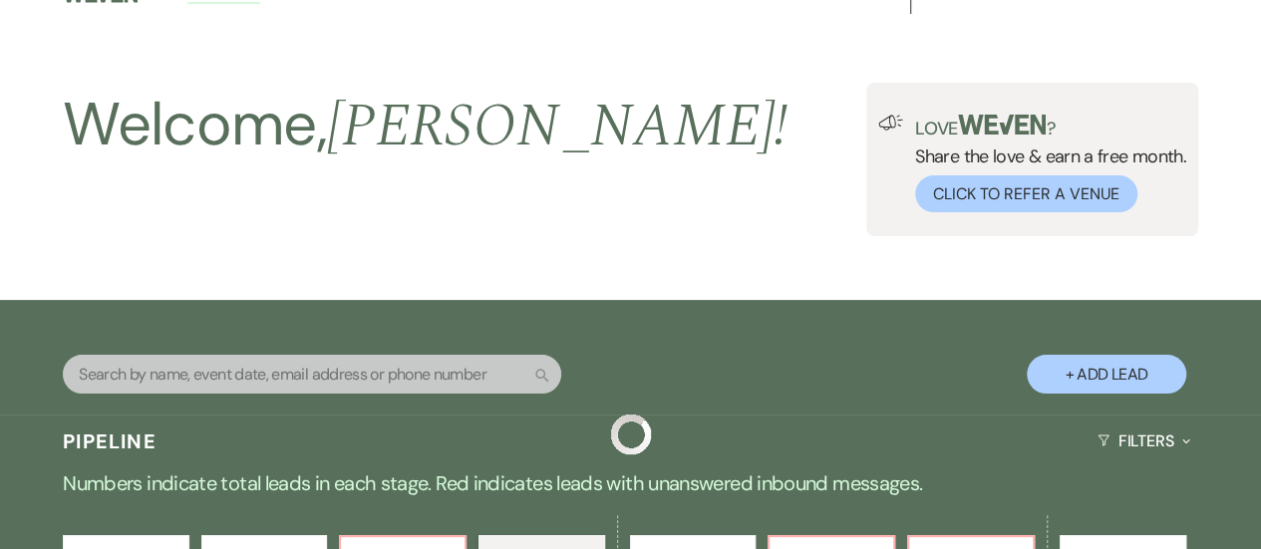
scroll to position [1165, 0]
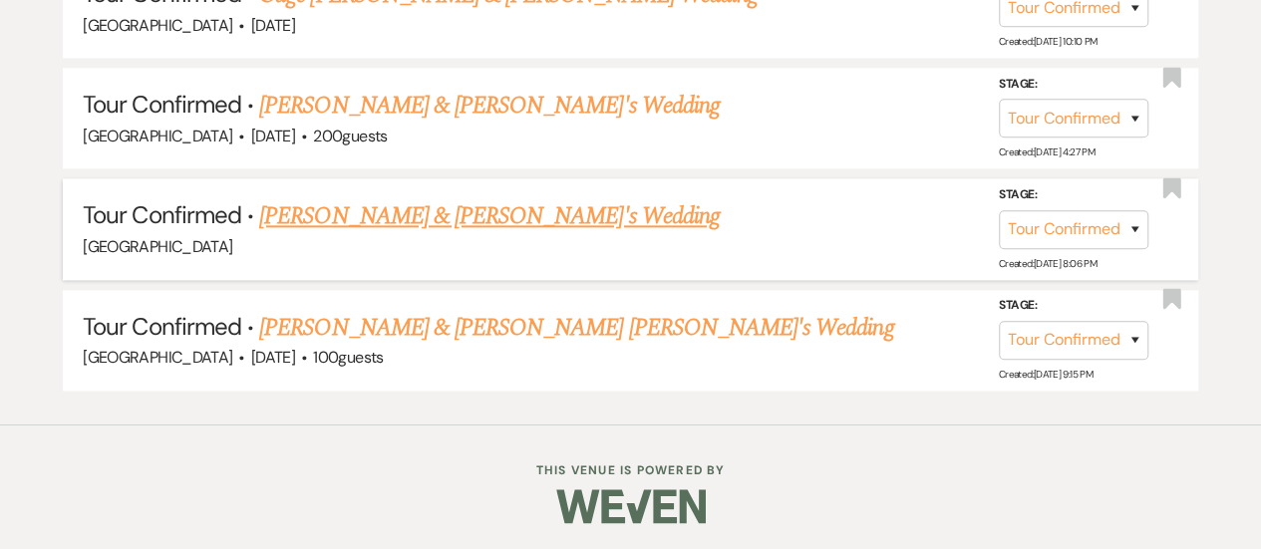
click at [530, 211] on link "[PERSON_NAME] & [PERSON_NAME]'s Wedding" at bounding box center [489, 216] width 460 height 36
select select "4"
select select "5"
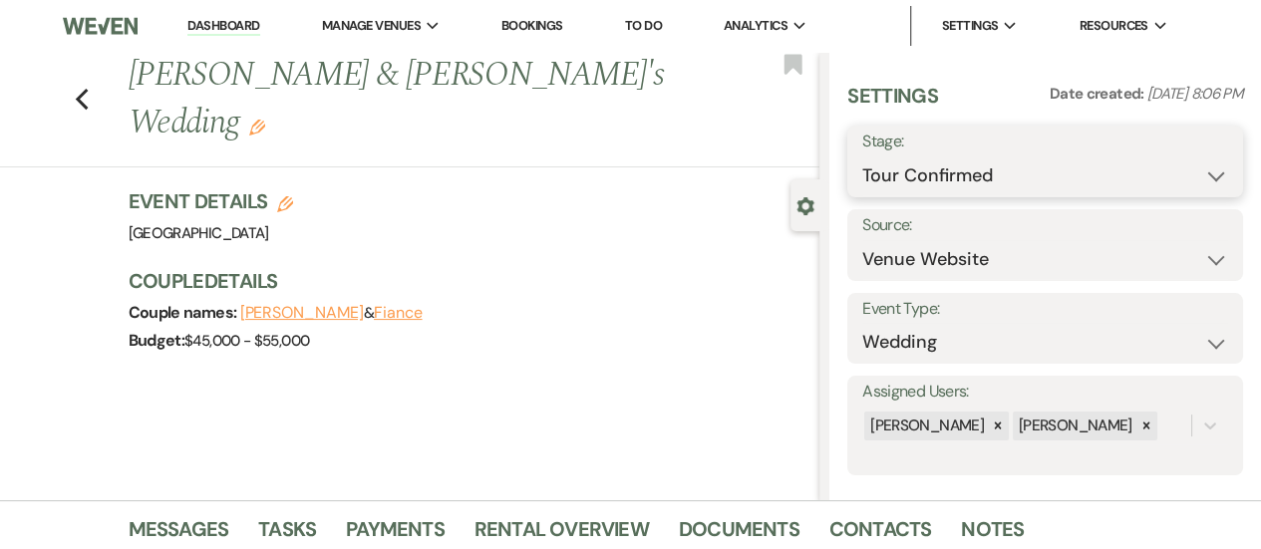
click at [1086, 172] on select "Inquiry Follow Up Tour Requested Tour Confirmed Toured Proposal Sent Booked Lost" at bounding box center [1045, 175] width 366 height 39
select select "5"
click at [862, 156] on select "Inquiry Follow Up Tour Requested Tour Confirmed Toured Proposal Sent Booked Lost" at bounding box center [1045, 175] width 366 height 39
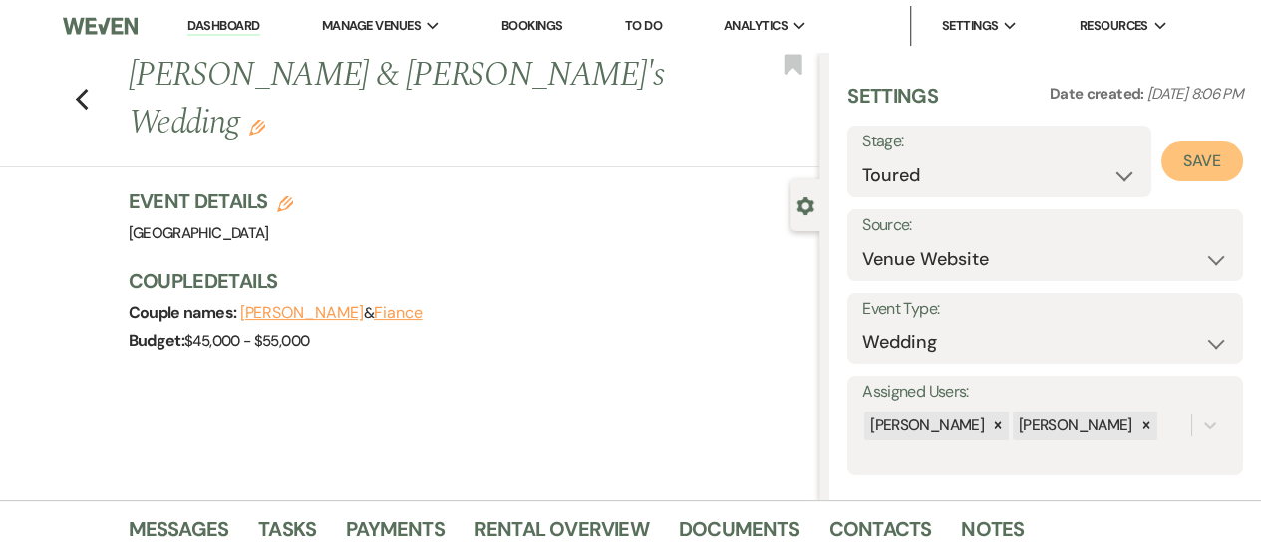
click at [1202, 150] on button "Save" at bounding box center [1202, 162] width 82 height 40
click at [291, 196] on icon "Edit" at bounding box center [285, 204] width 16 height 16
select select "744"
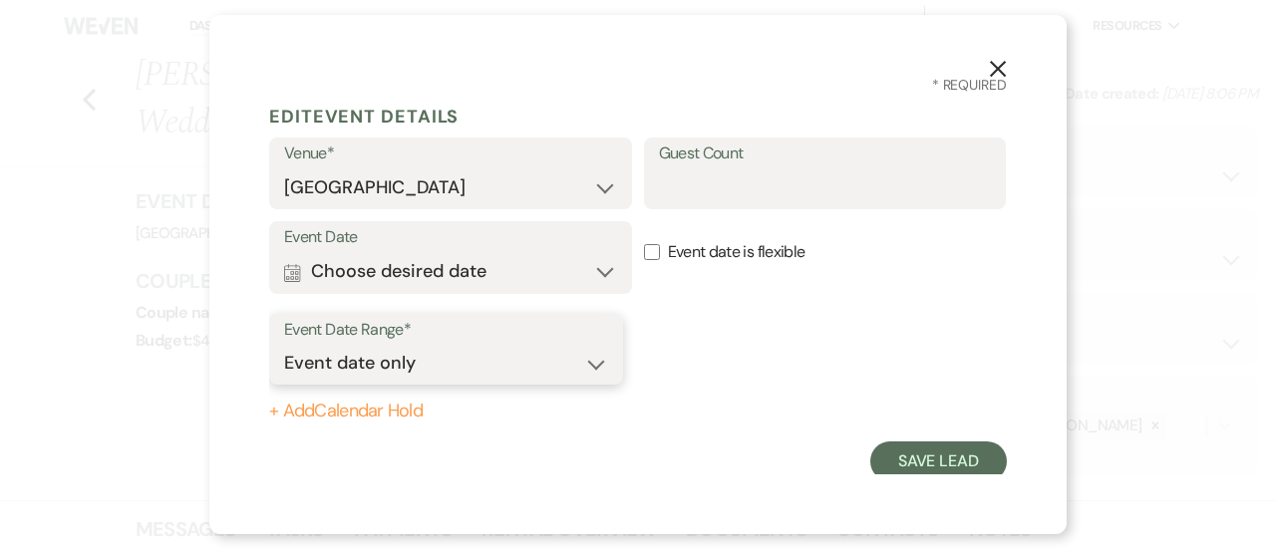
click at [460, 365] on select "Event date only Event date and" at bounding box center [446, 363] width 324 height 39
click at [477, 295] on div "Event Date Calendar Choose desired date Expand" at bounding box center [450, 263] width 363 height 85
click at [498, 269] on button "Calendar Choose desired date Expand" at bounding box center [450, 272] width 333 height 40
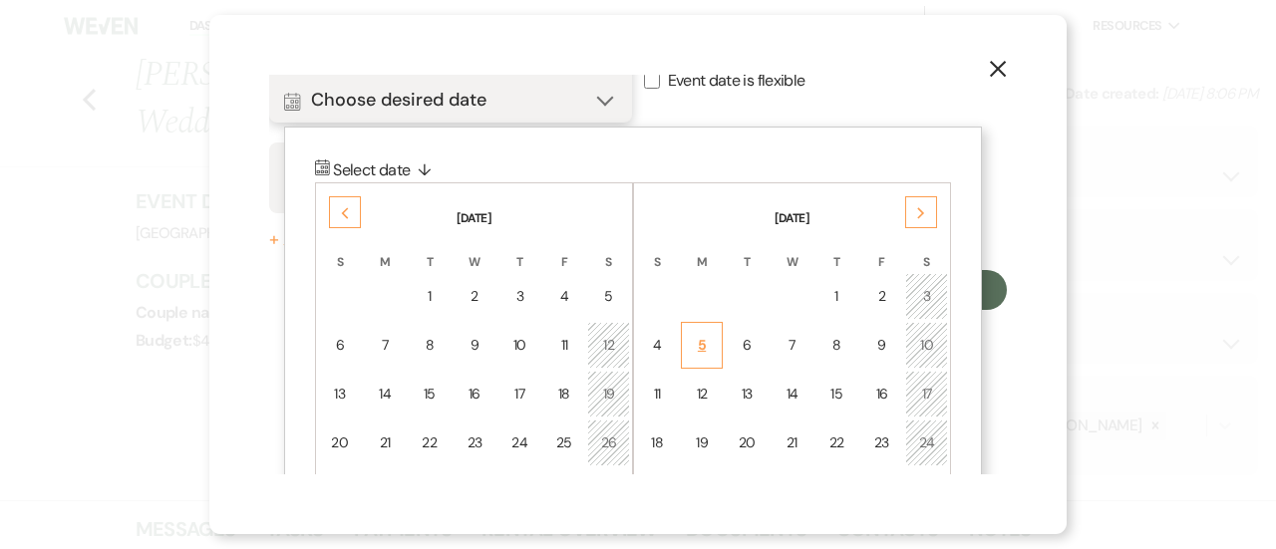
scroll to position [215, 0]
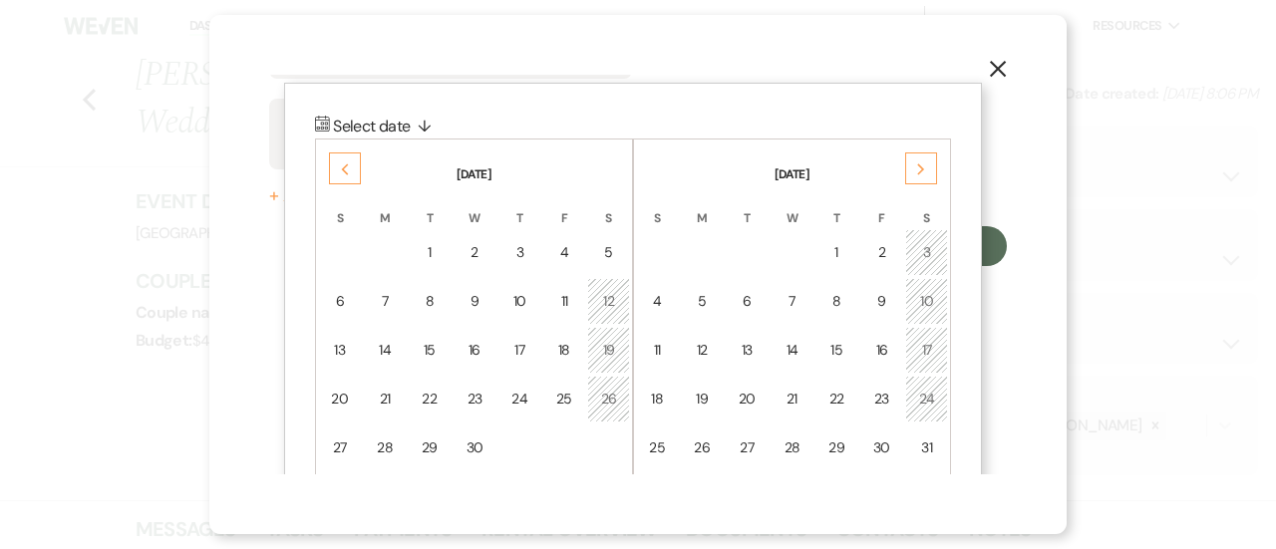
click at [338, 164] on div "Previous" at bounding box center [345, 168] width 32 height 32
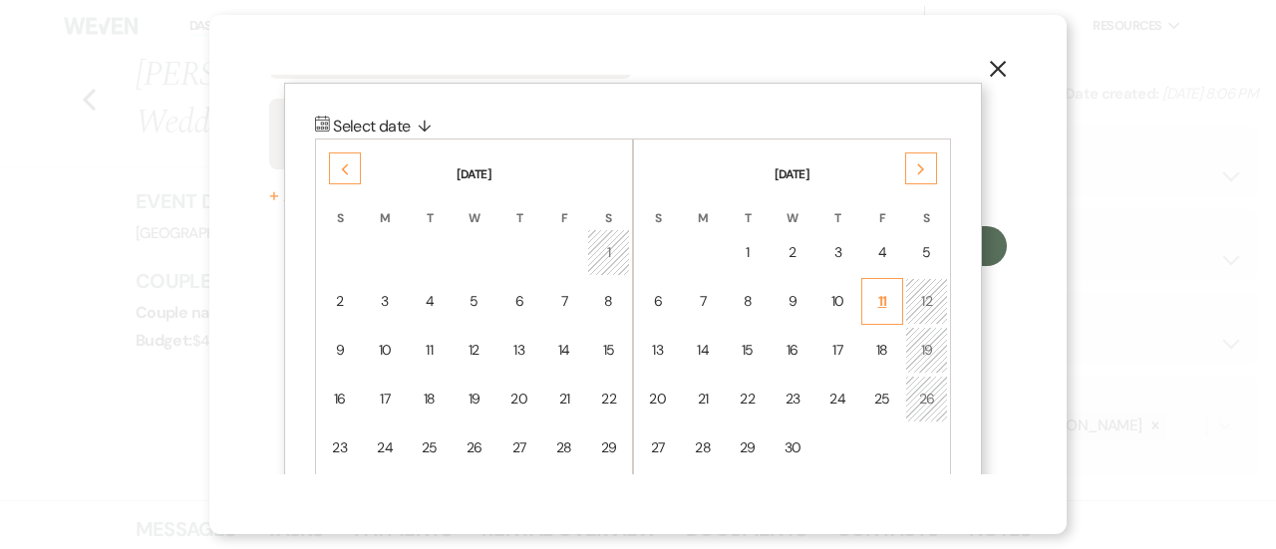
click at [885, 294] on div "11" at bounding box center [882, 301] width 17 height 21
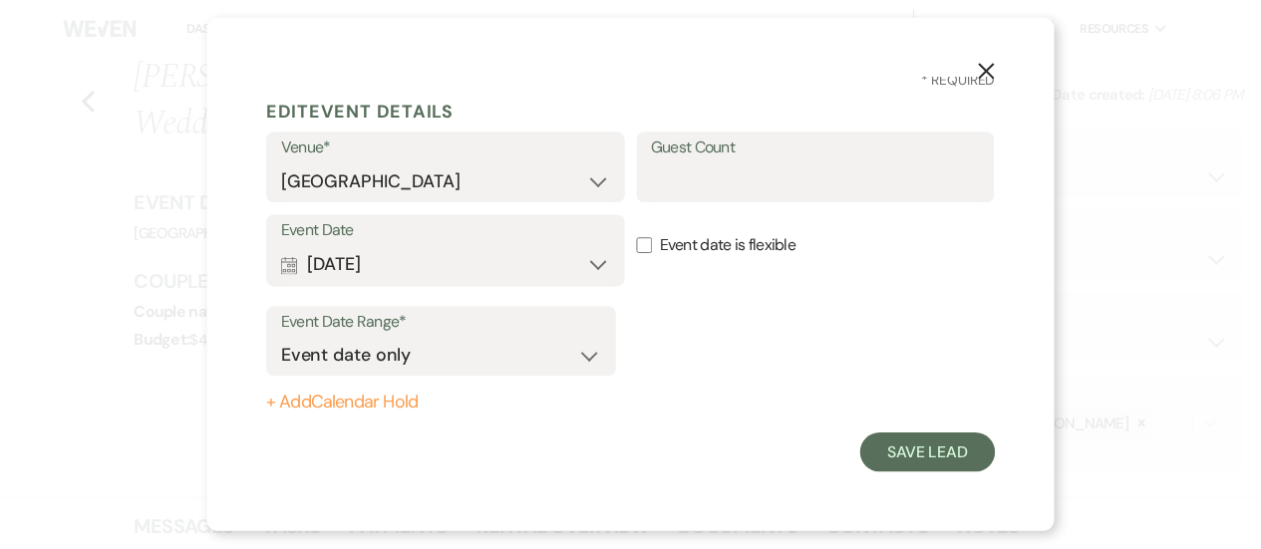
scroll to position [6, 0]
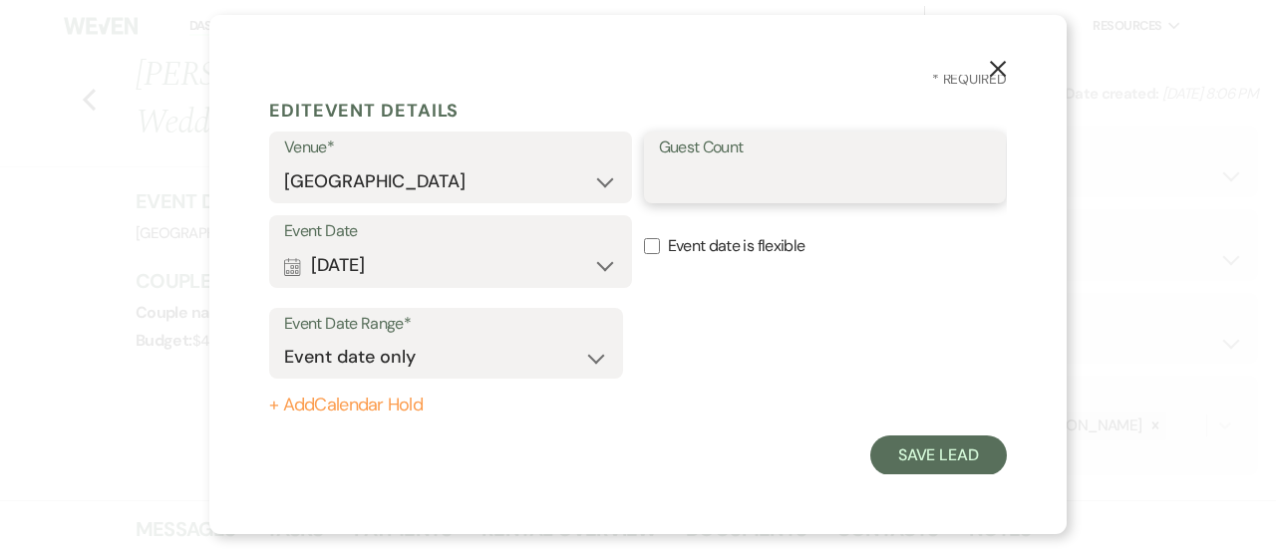
click at [737, 189] on input "Guest Count" at bounding box center [825, 181] width 333 height 39
type input "250"
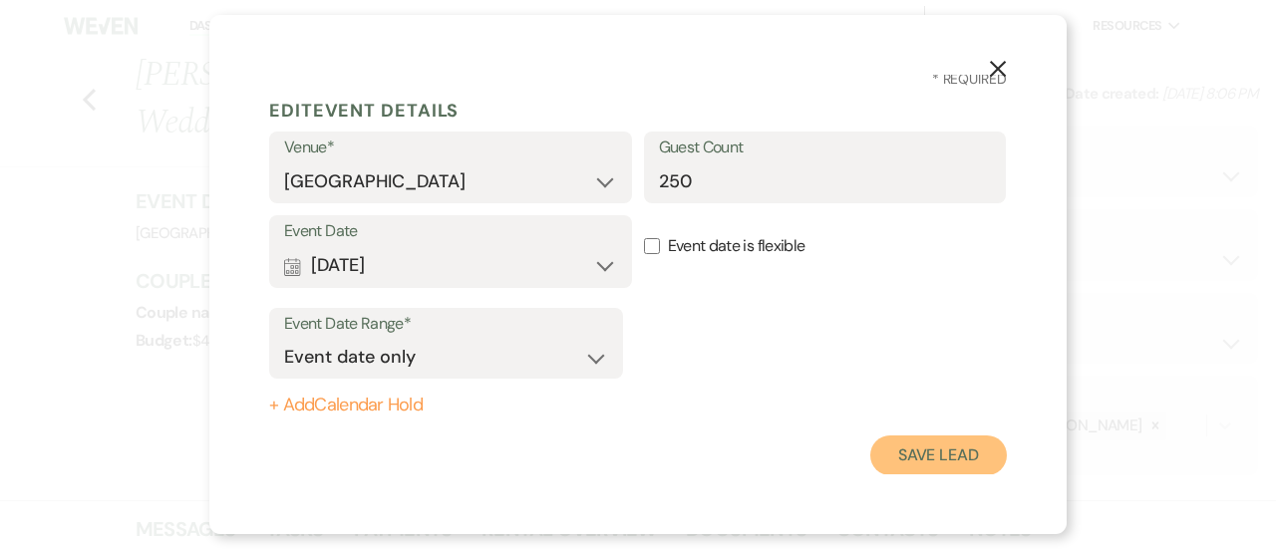
click at [907, 453] on button "Save Lead" at bounding box center [938, 456] width 137 height 40
